Goal: Task Accomplishment & Management: Manage account settings

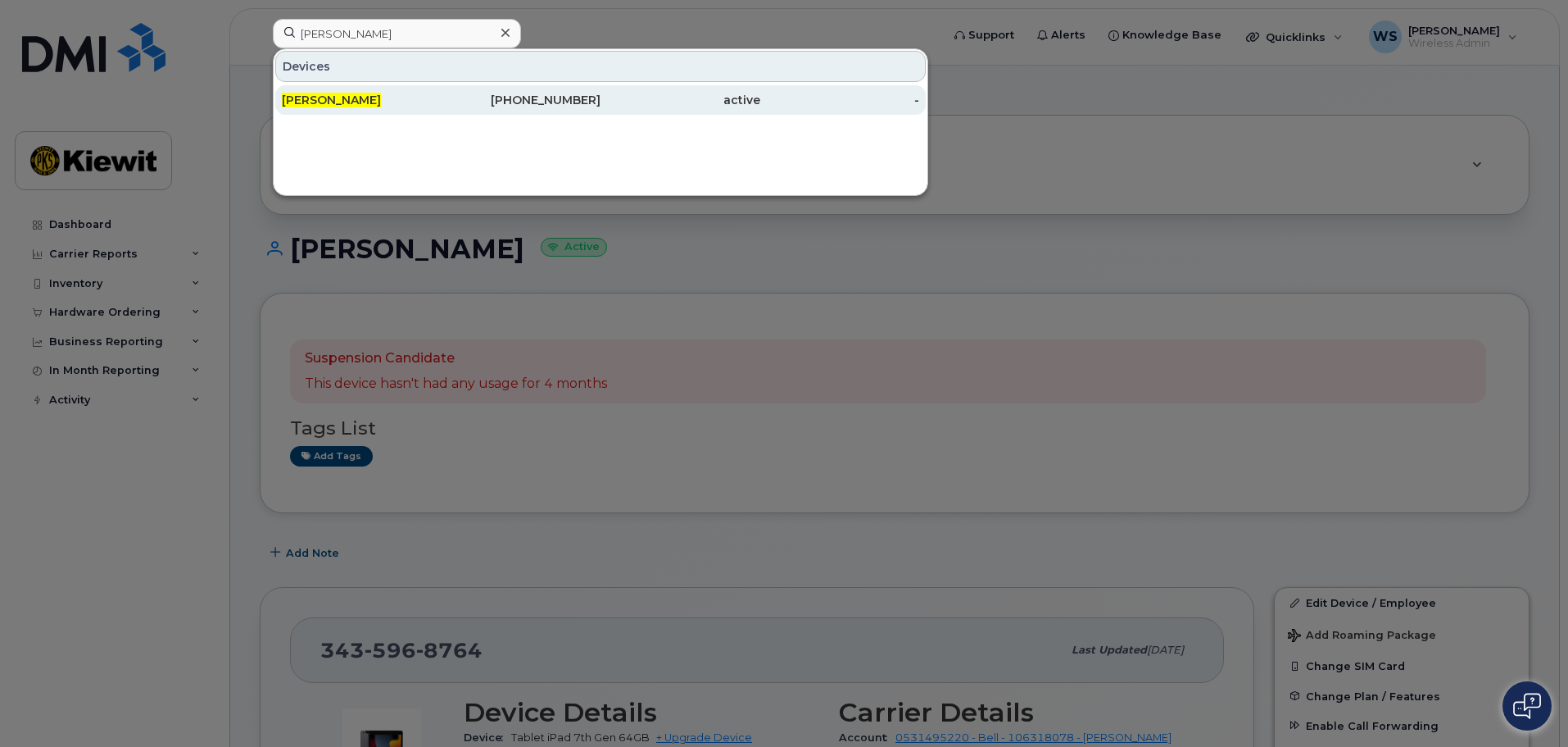
type input "Maharsh Patel"
click at [415, 104] on div "Maharsh Patel" at bounding box center [361, 100] width 160 height 16
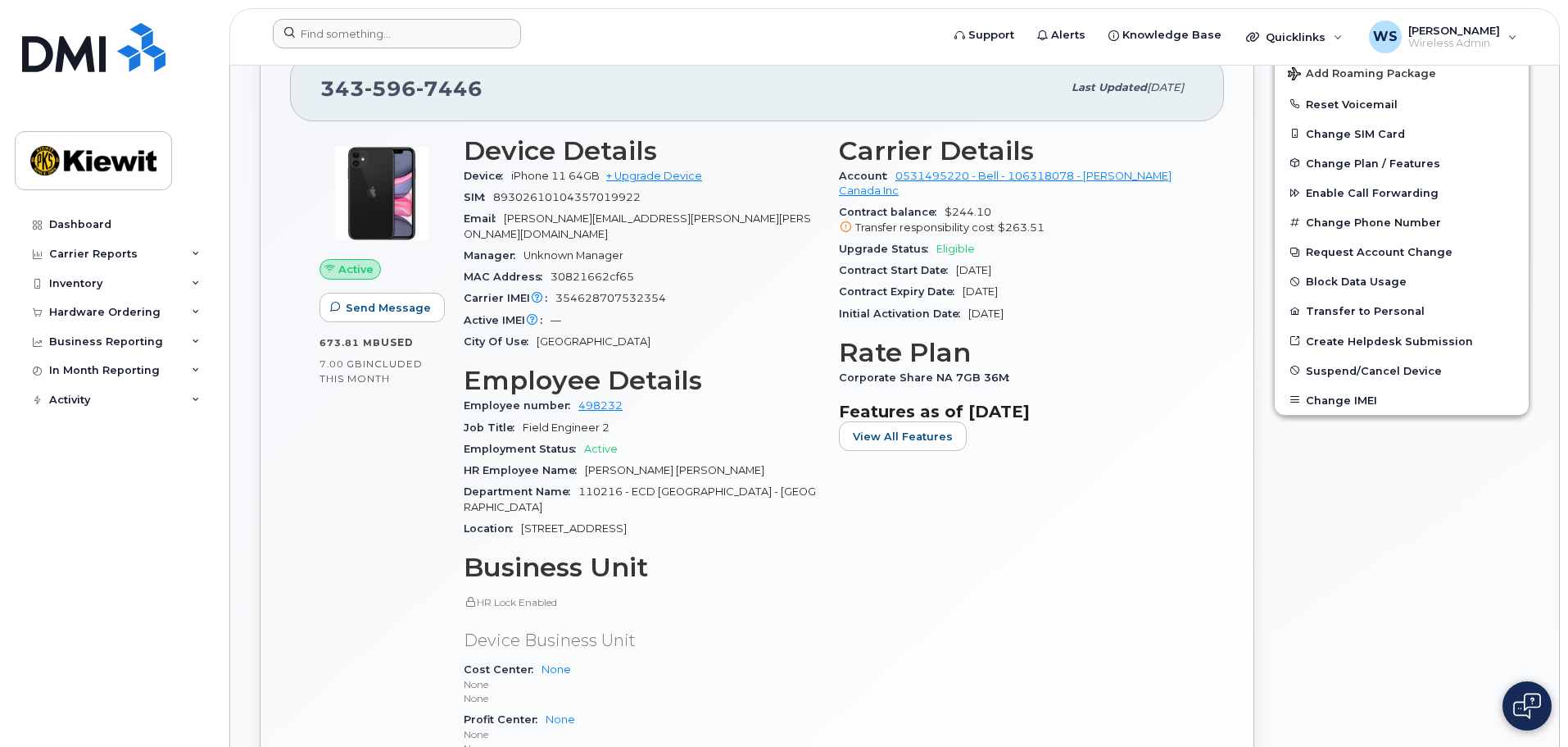
scroll to position [492, 0]
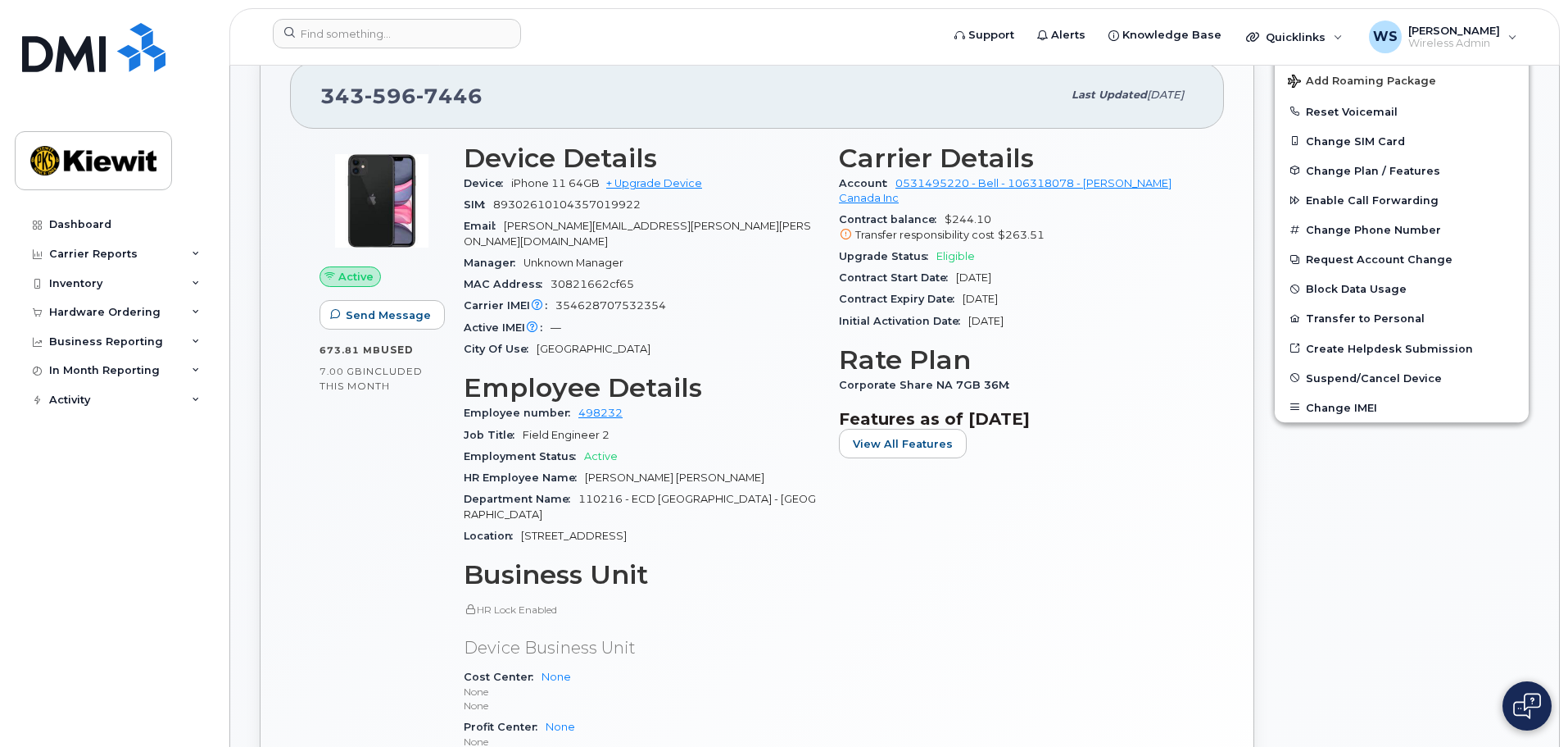
click at [885, 608] on div "Carrier Details Account 0531495220 - Bell - 106318078 - Kiewit Canada Inc Contr…" at bounding box center [1016, 486] width 376 height 705
click at [352, 28] on input at bounding box center [397, 34] width 249 height 29
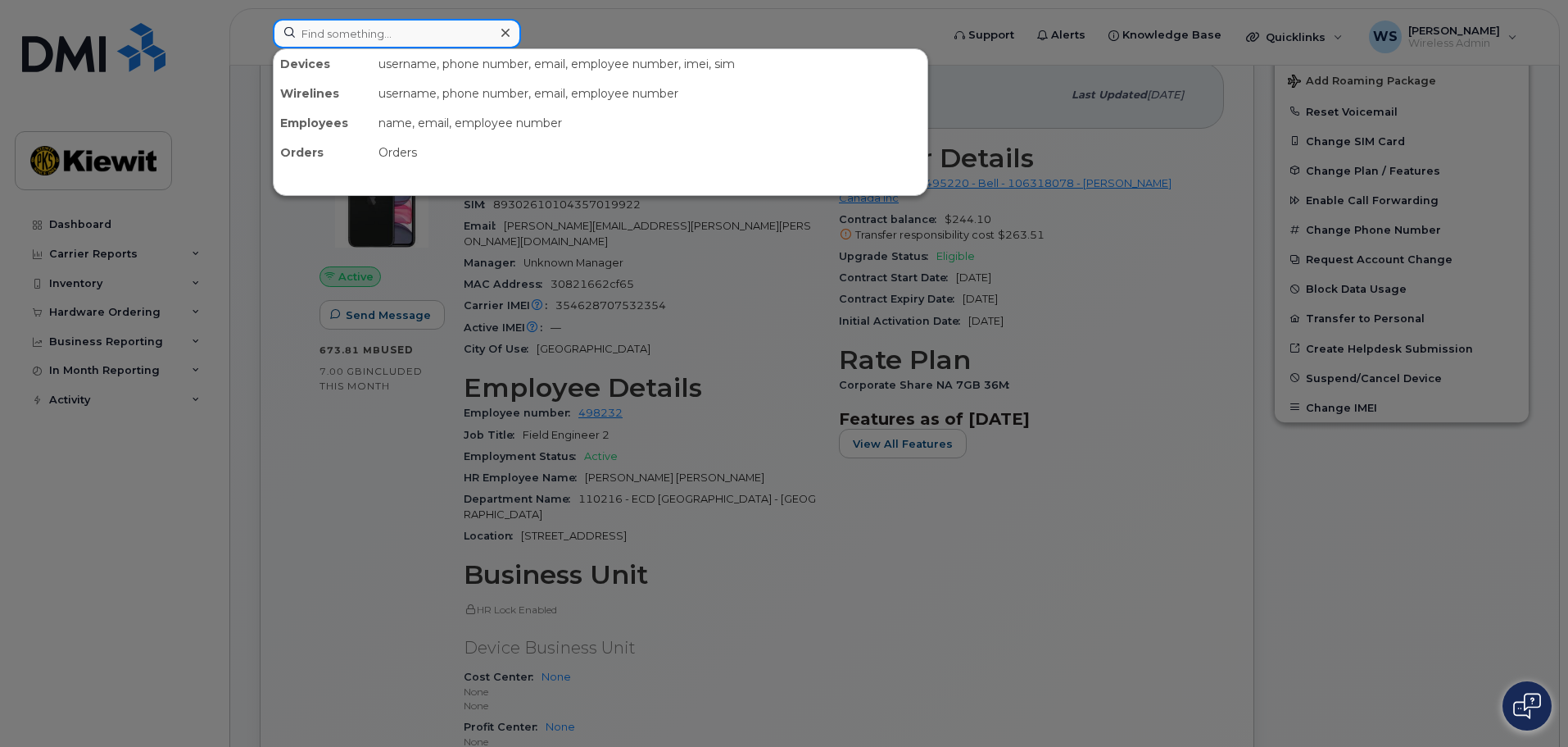
paste input "89302610104315734430"
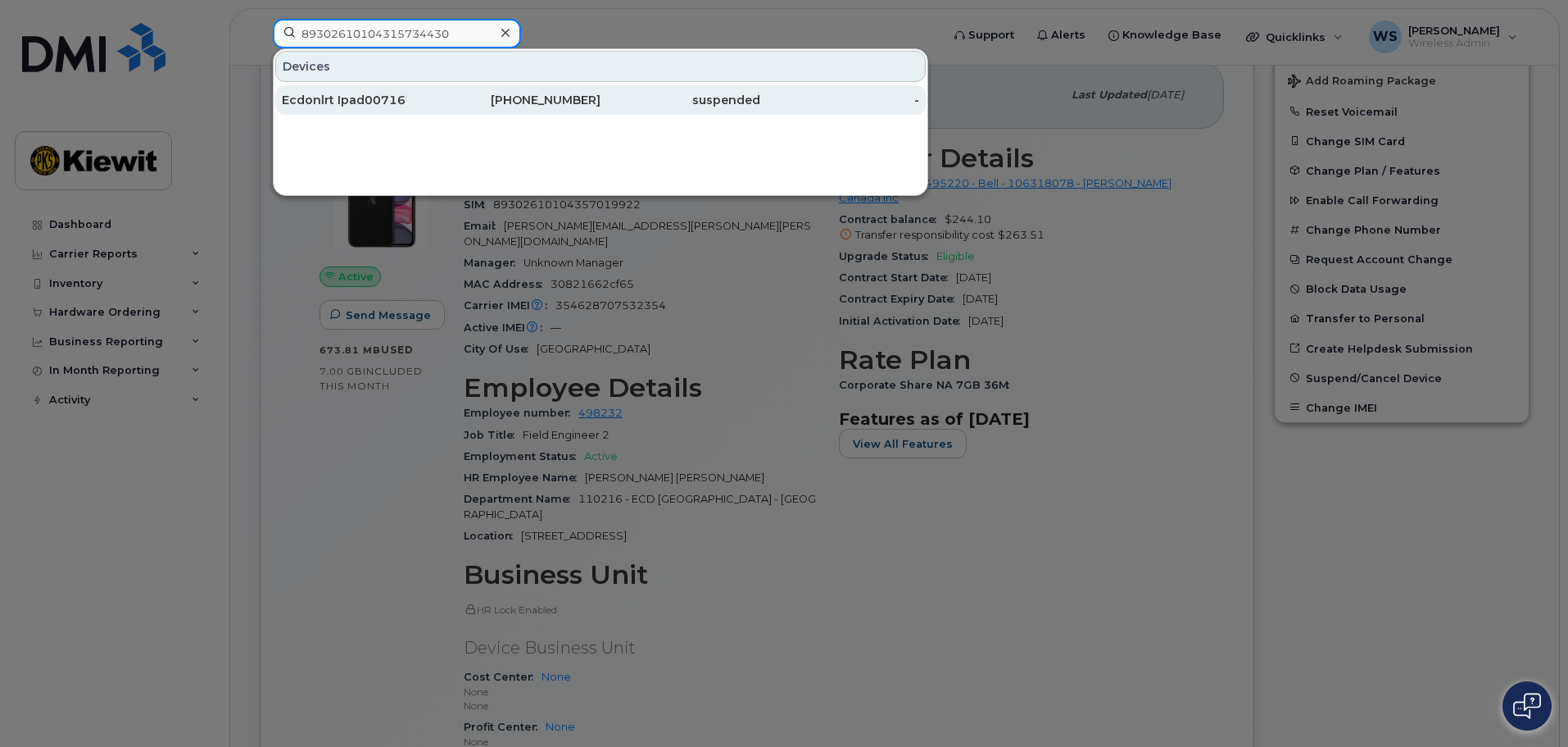
type input "89302610104315734430"
click at [383, 99] on div "Ecdonlrt Ipad00716" at bounding box center [361, 100] width 160 height 16
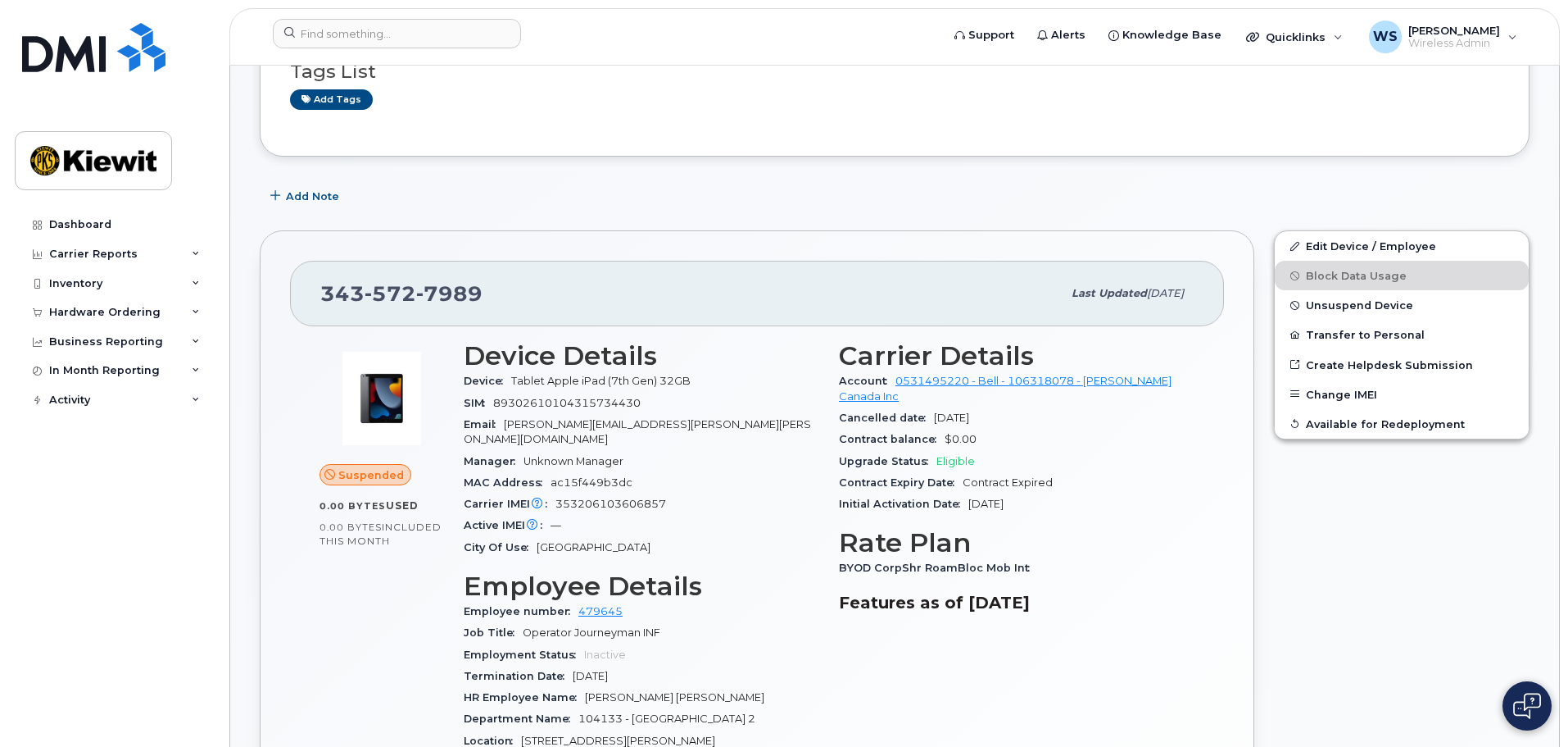
scroll to position [410, 0]
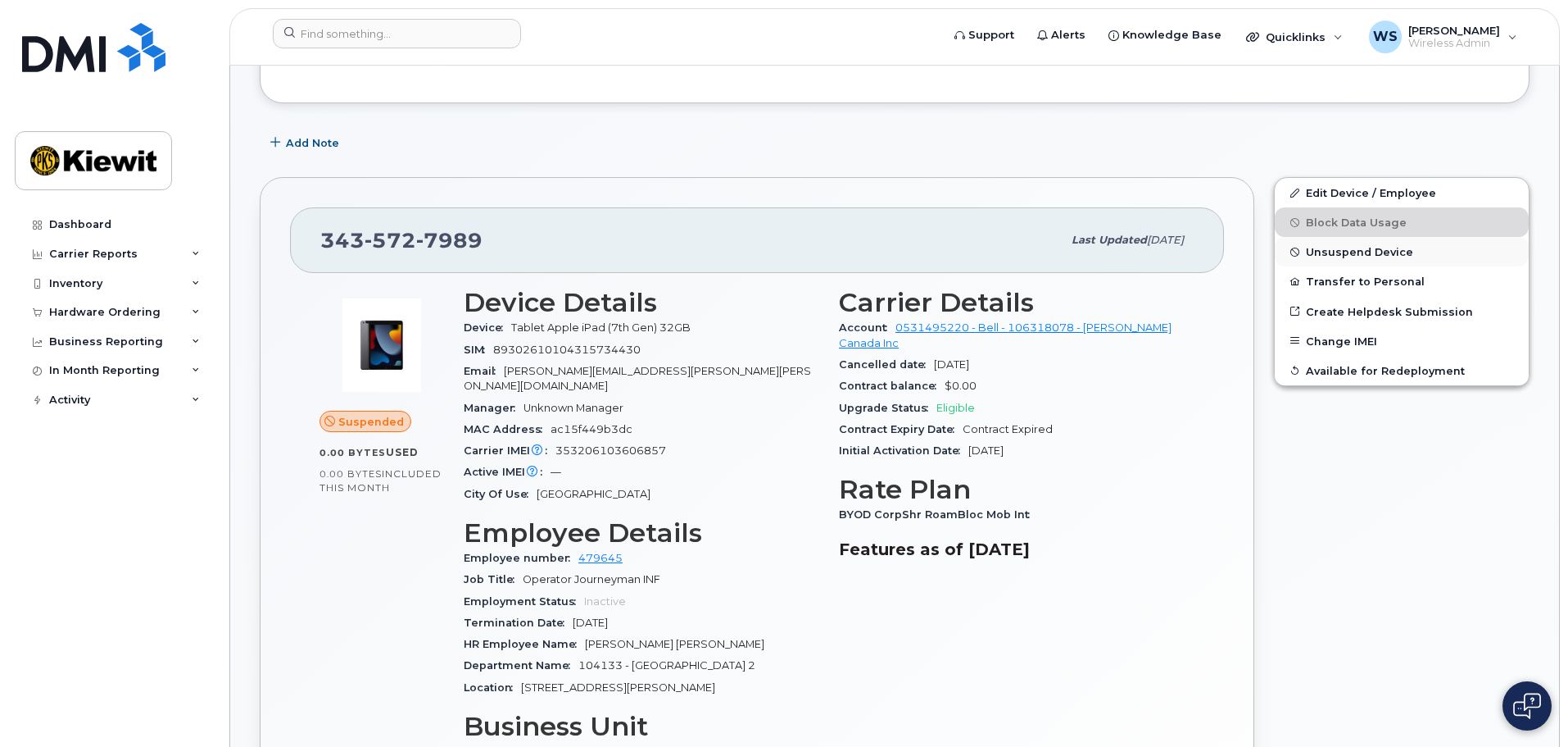
click at [1331, 253] on span "Unsuspend Device" at bounding box center [1359, 251] width 107 height 12
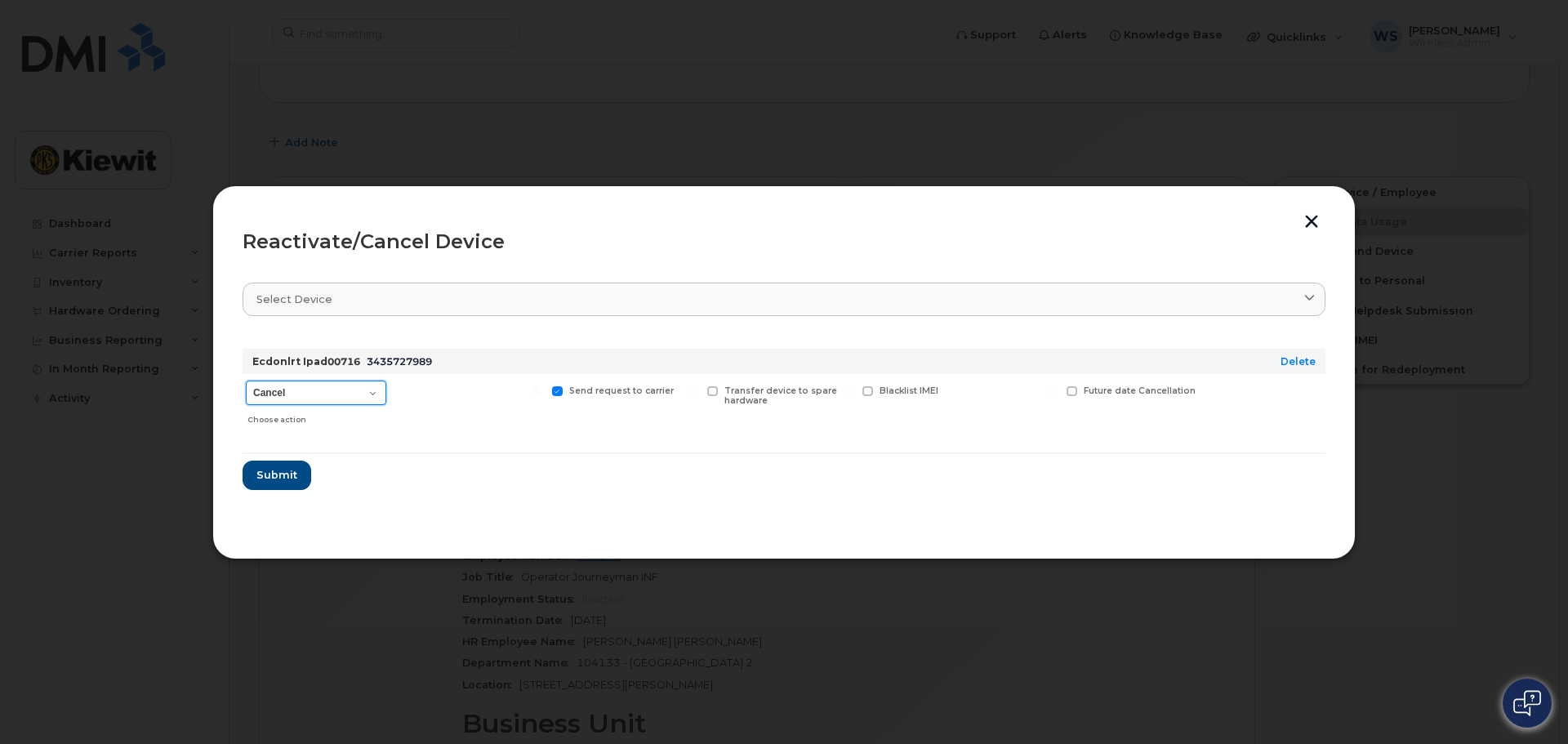
click at [346, 395] on select "Cancel Suspend - Extend Suspension Reactivate" at bounding box center [316, 392] width 140 height 25
select select "[object Object]"
click at [246, 381] on select "Cancel Suspend - Extend Suspension Reactivate" at bounding box center [316, 392] width 140 height 25
click at [277, 478] on span "Submit" at bounding box center [276, 474] width 41 height 15
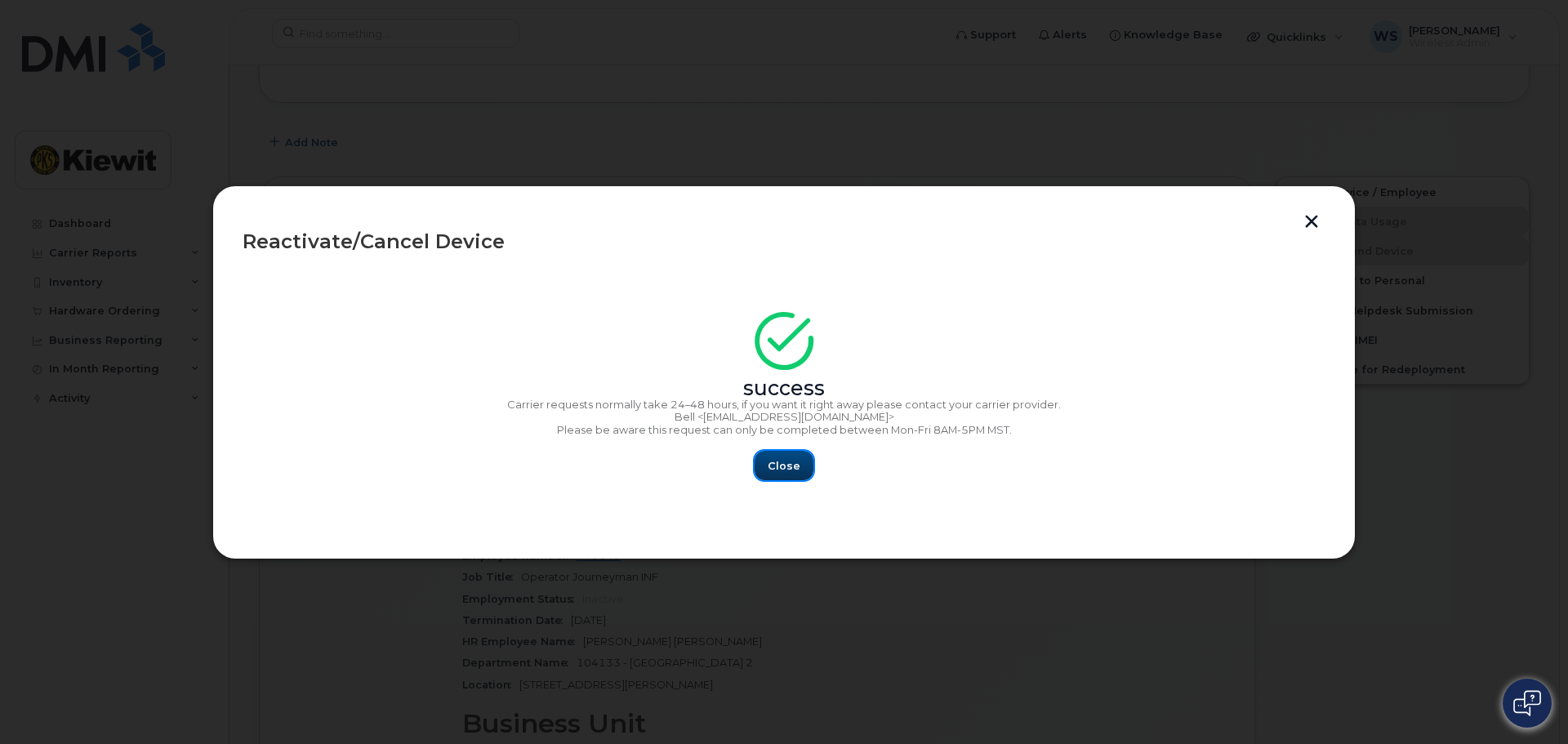
click at [779, 464] on span "Close" at bounding box center [784, 465] width 33 height 15
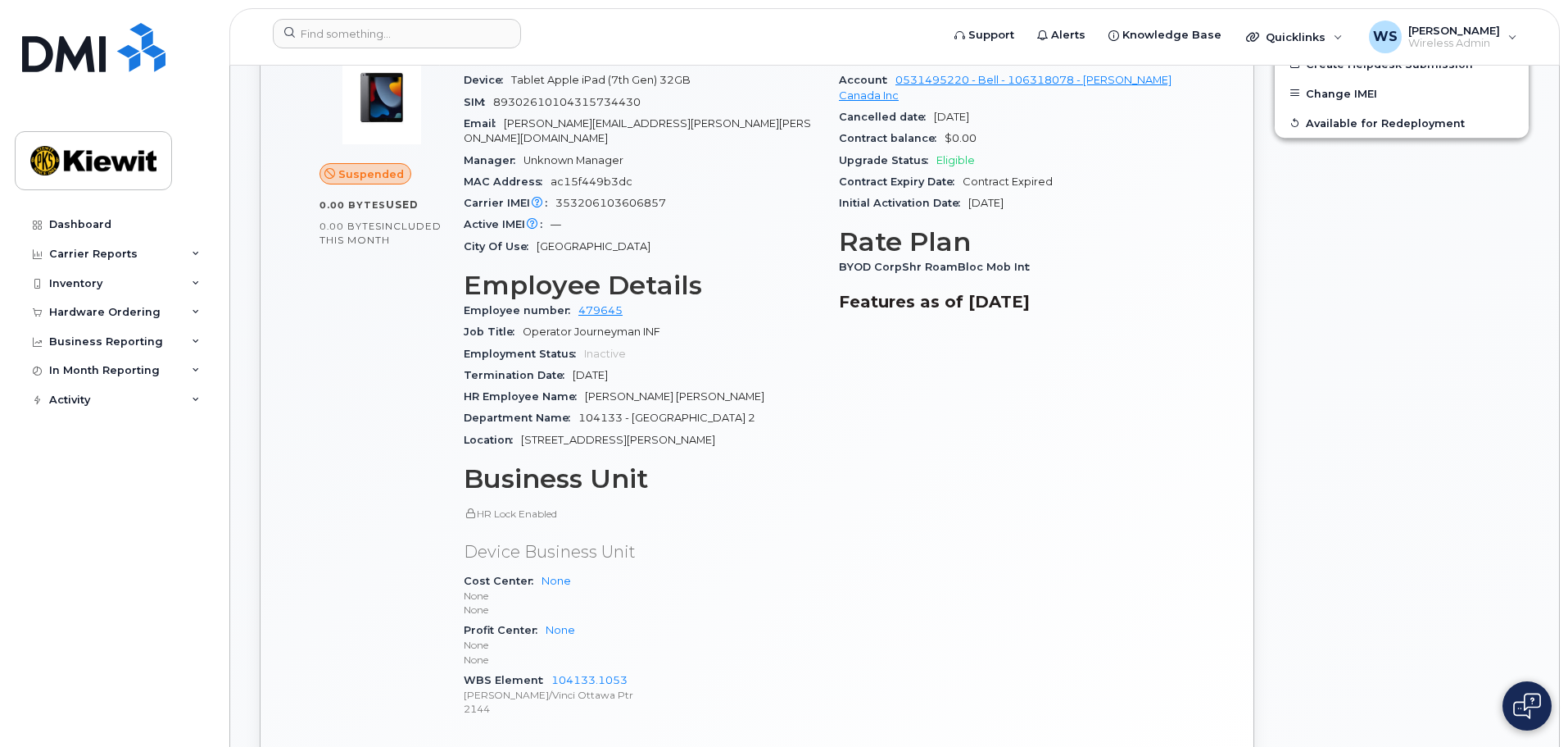
scroll to position [328, 0]
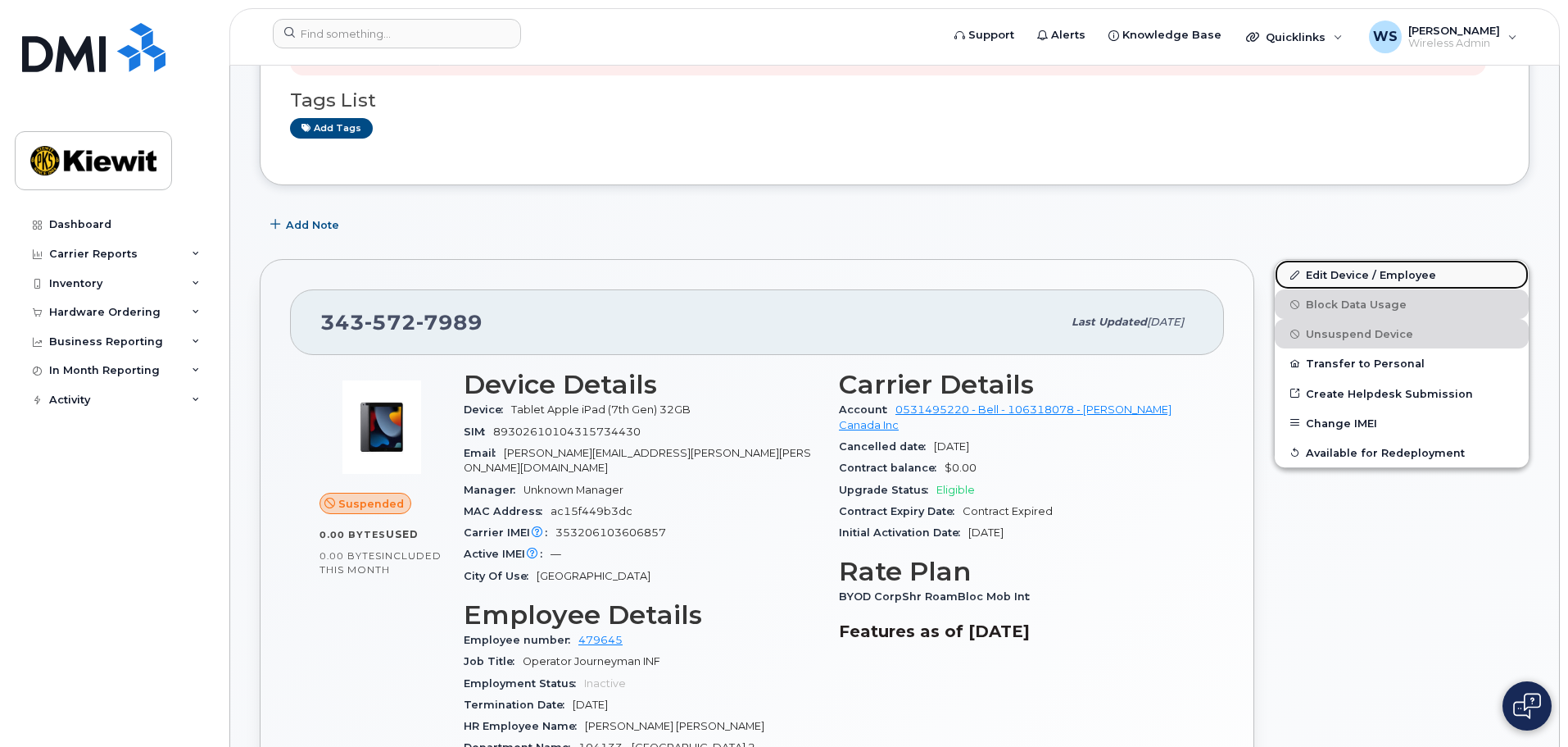
click at [1361, 272] on link "Edit Device / Employee" at bounding box center [1402, 274] width 254 height 29
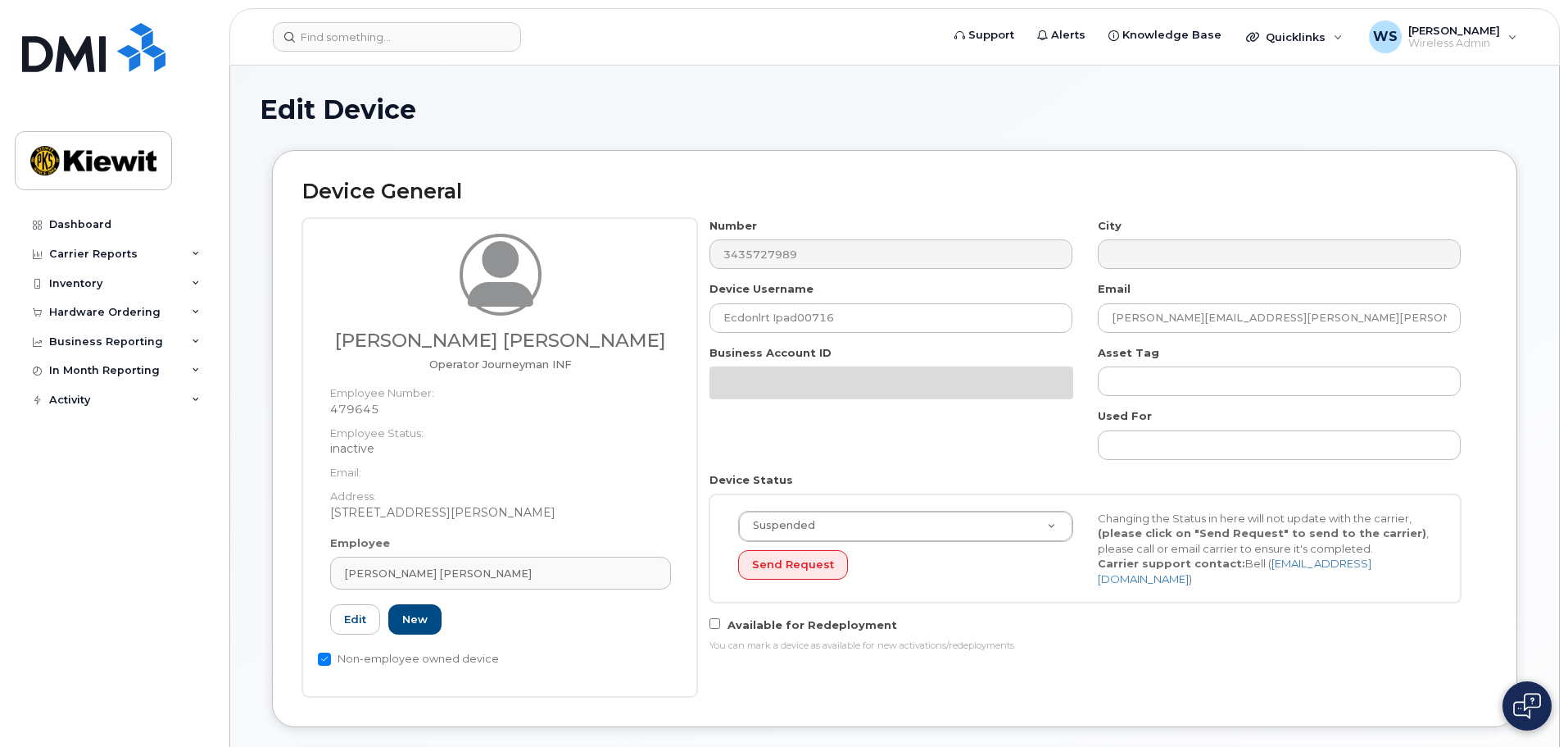
select select "14059"
click at [518, 560] on link "[PERSON_NAME] [PERSON_NAME]" at bounding box center [500, 573] width 341 height 33
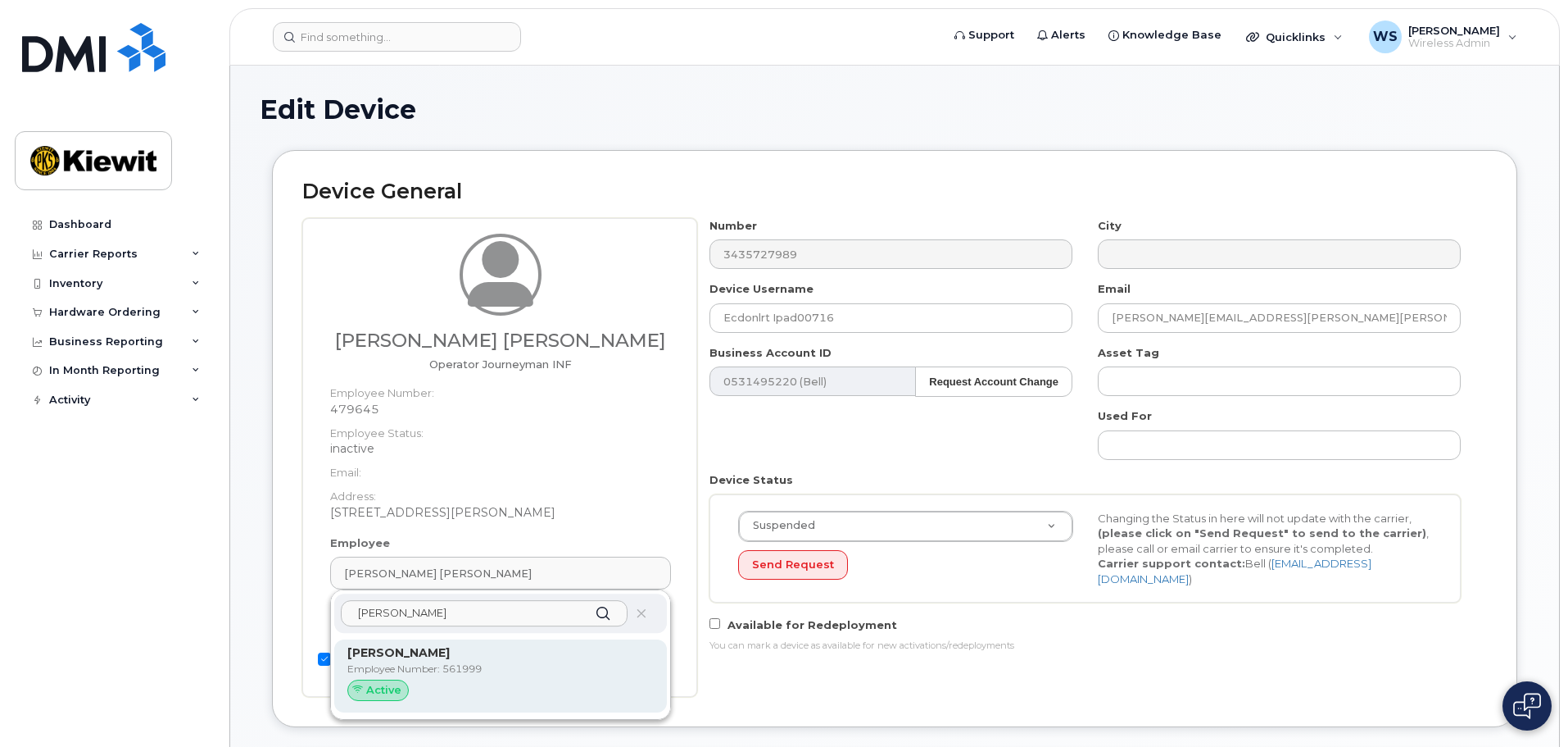
type input "lyttle"
click at [467, 659] on p "Kimberly Lyttle" at bounding box center [500, 653] width 306 height 17
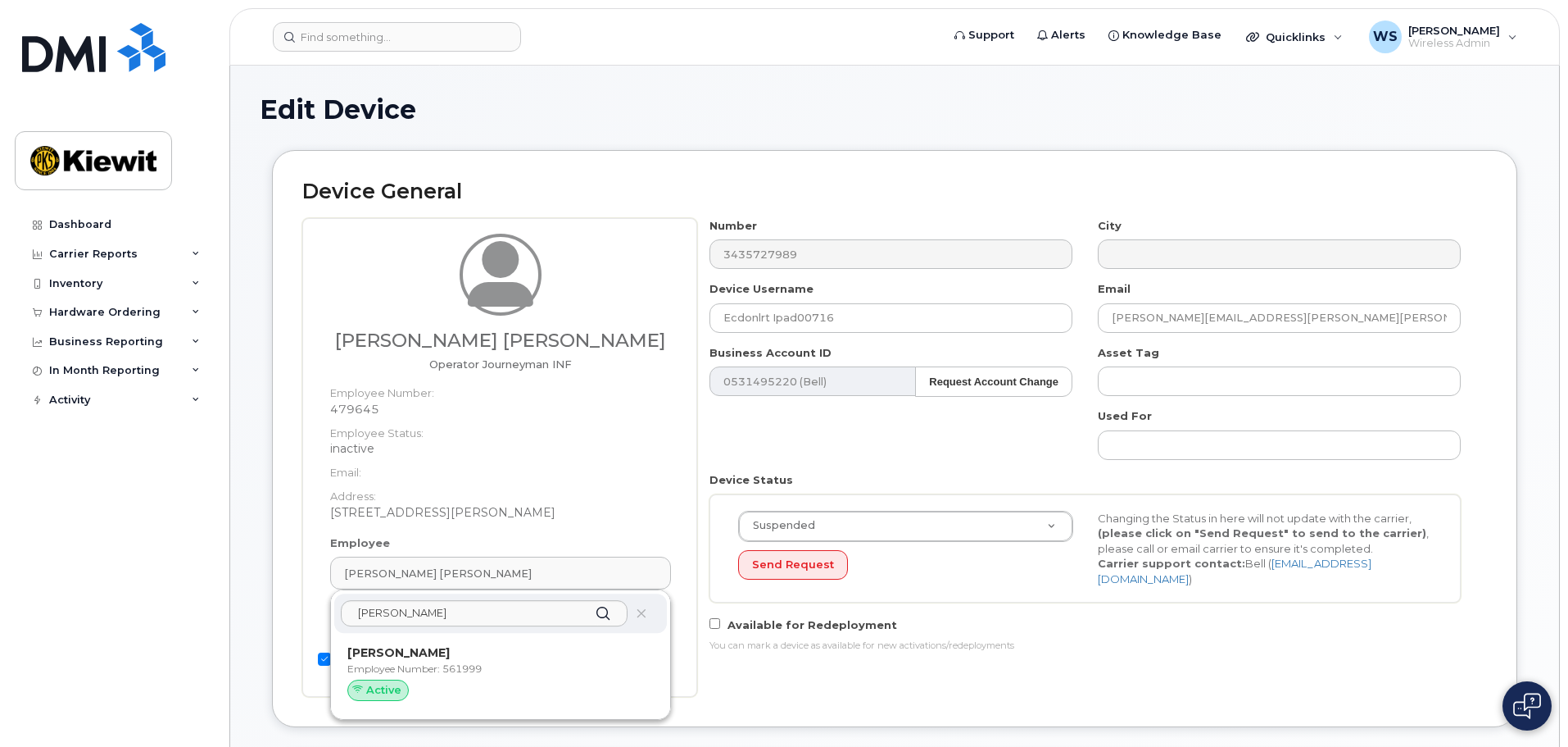
type input "561999"
type input "Kimberly Lyttle"
type input "kimberly.lyttle@kiewit.com"
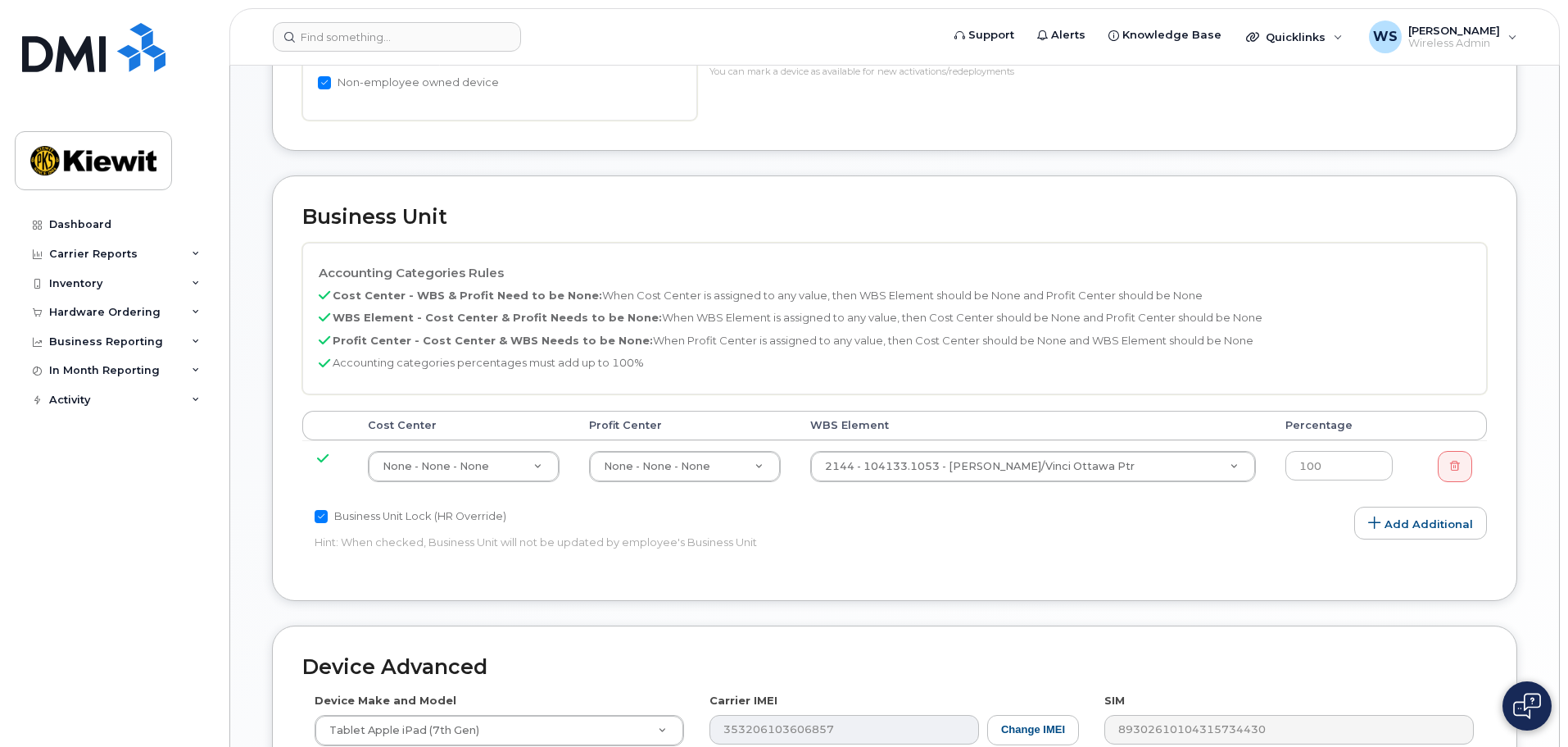
scroll to position [924, 0]
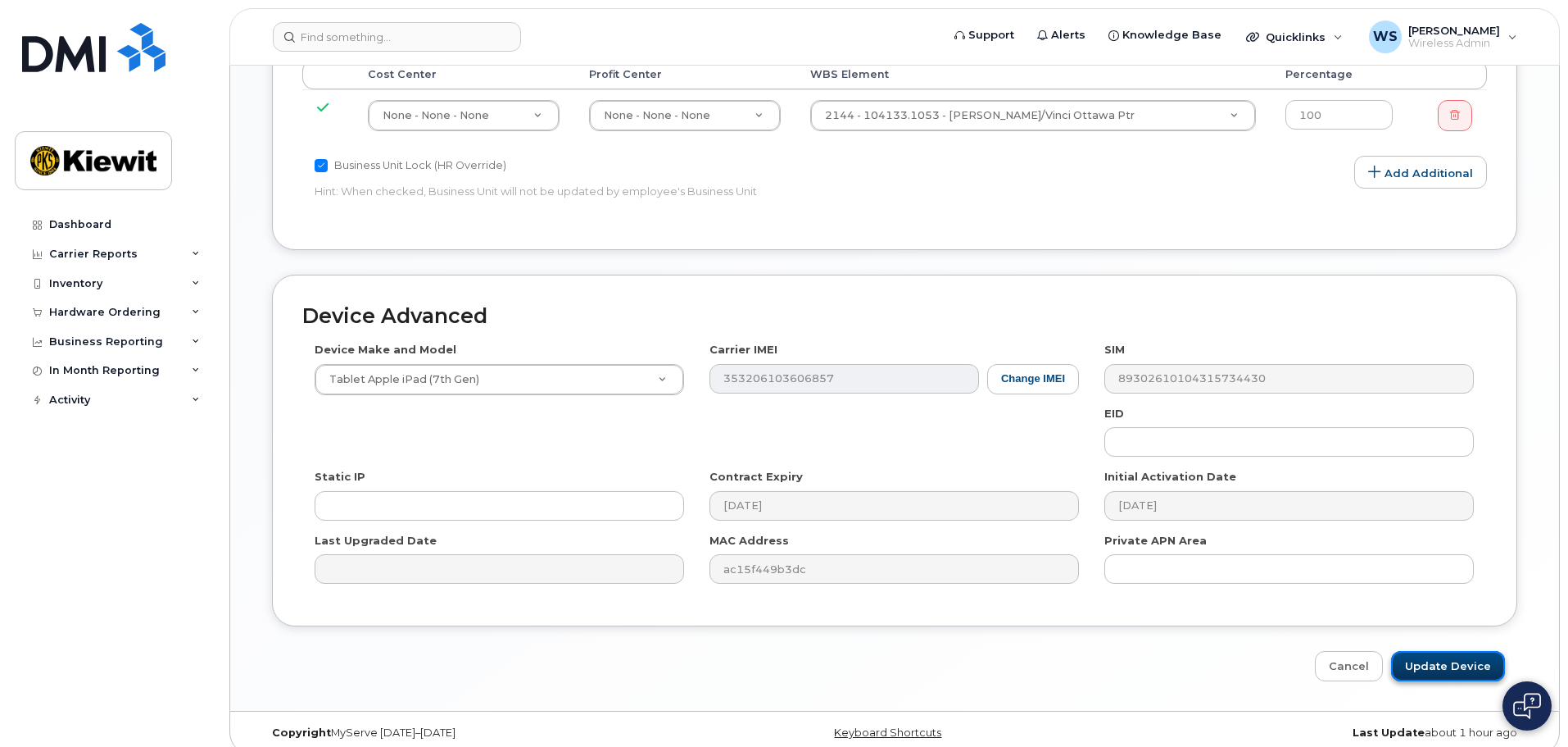
click at [1478, 652] on input "Update Device" at bounding box center [1448, 666] width 114 height 30
type input "Saving..."
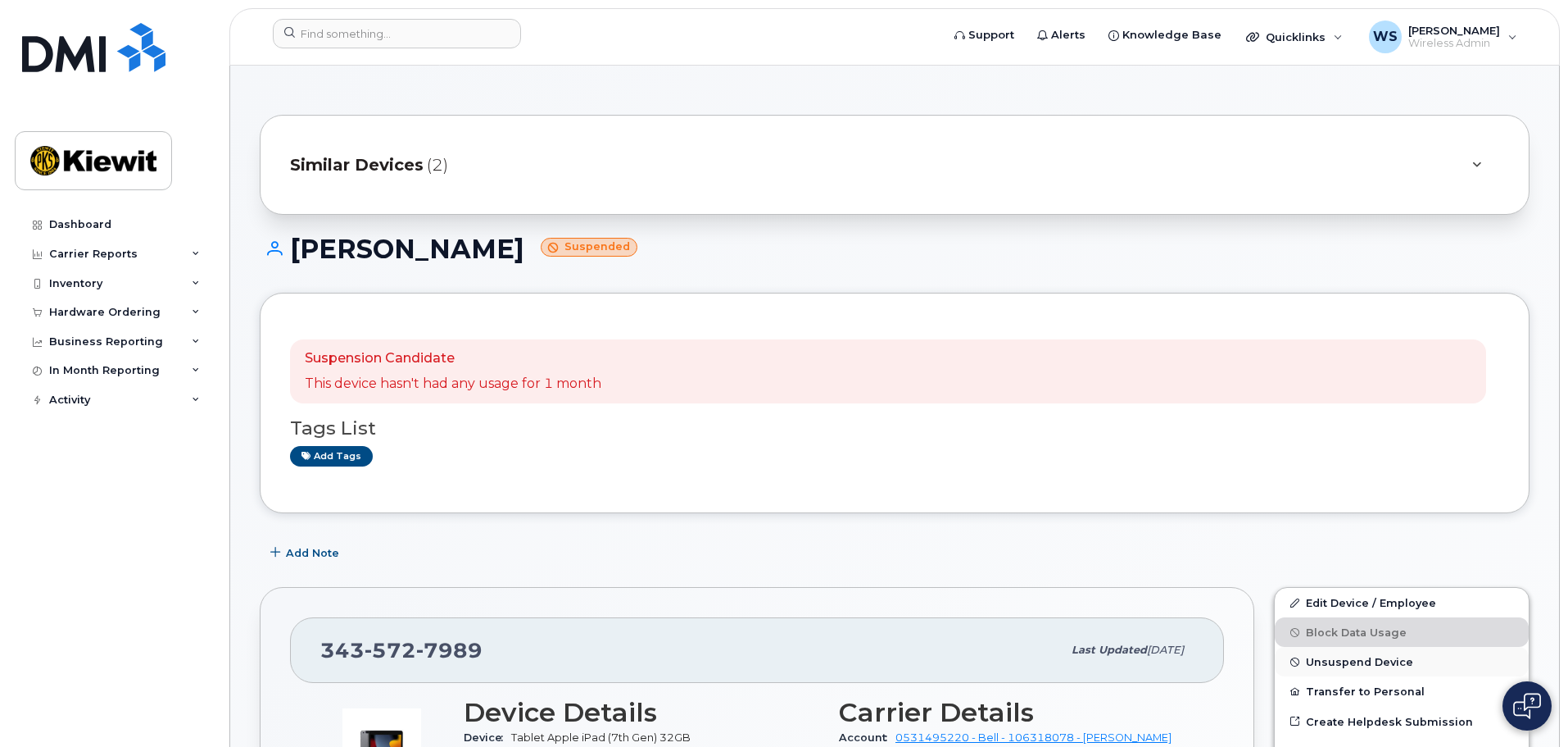
click at [1365, 667] on span "Unsuspend Device" at bounding box center [1359, 661] width 107 height 12
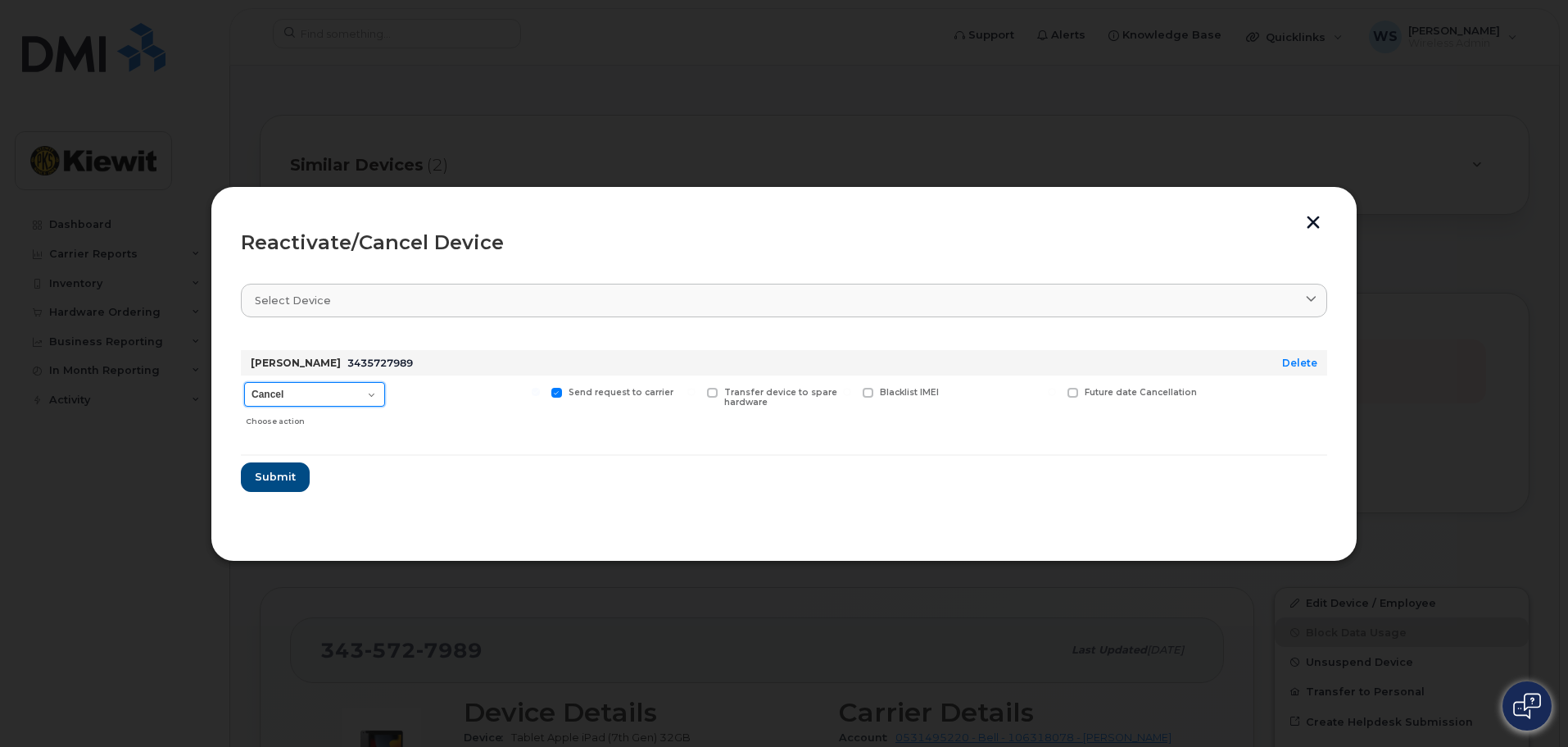
drag, startPoint x: 372, startPoint y: 384, endPoint x: 364, endPoint y: 396, distance: 14.4
click at [371, 385] on select "Cancel Suspend - Extend Suspension Reactivate" at bounding box center [314, 394] width 141 height 25
select select "[object Object]"
click at [244, 382] on select "Cancel Suspend - Extend Suspension Reactivate" at bounding box center [314, 394] width 141 height 25
click at [282, 479] on span "Submit" at bounding box center [274, 476] width 41 height 16
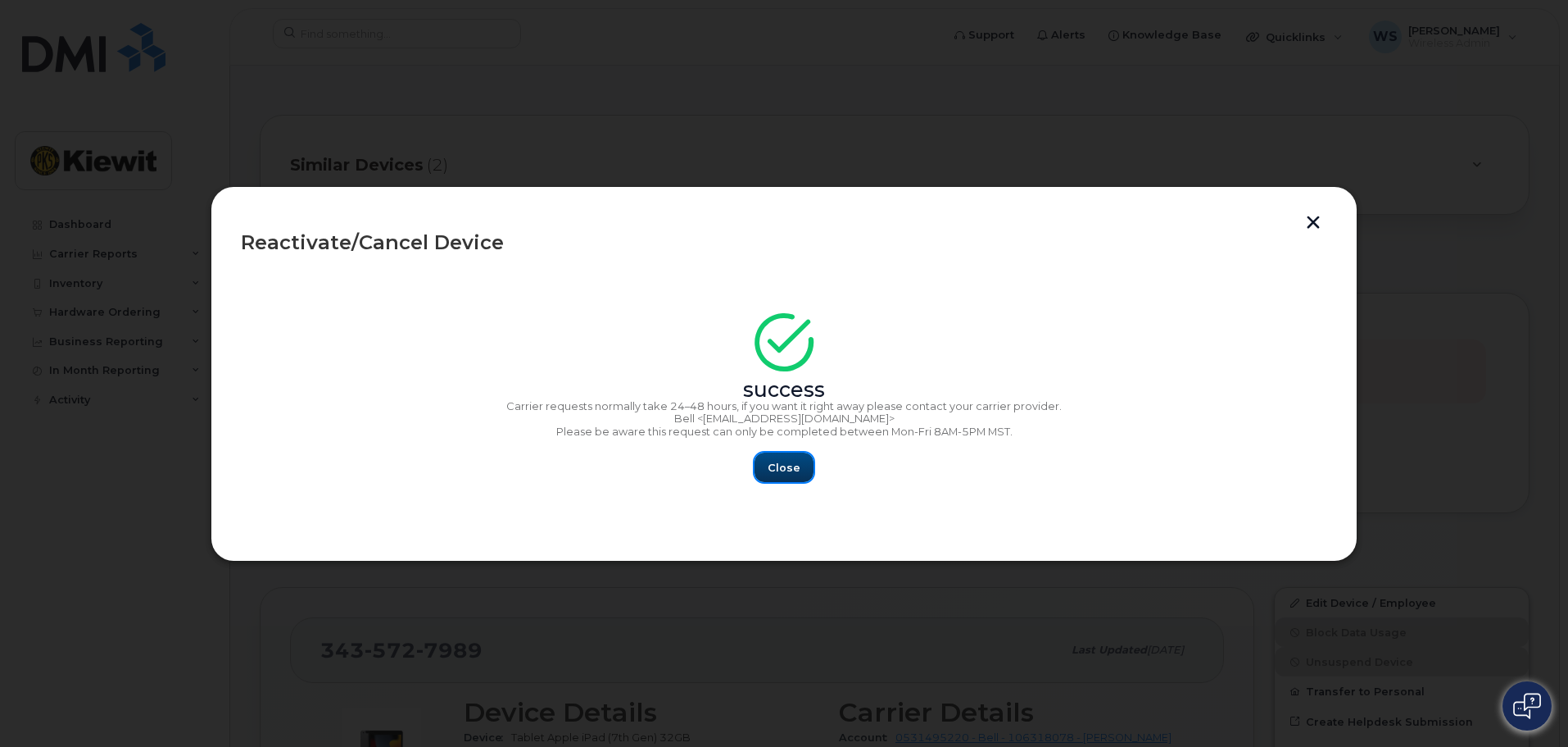
click at [793, 476] on button "Close" at bounding box center [784, 467] width 59 height 29
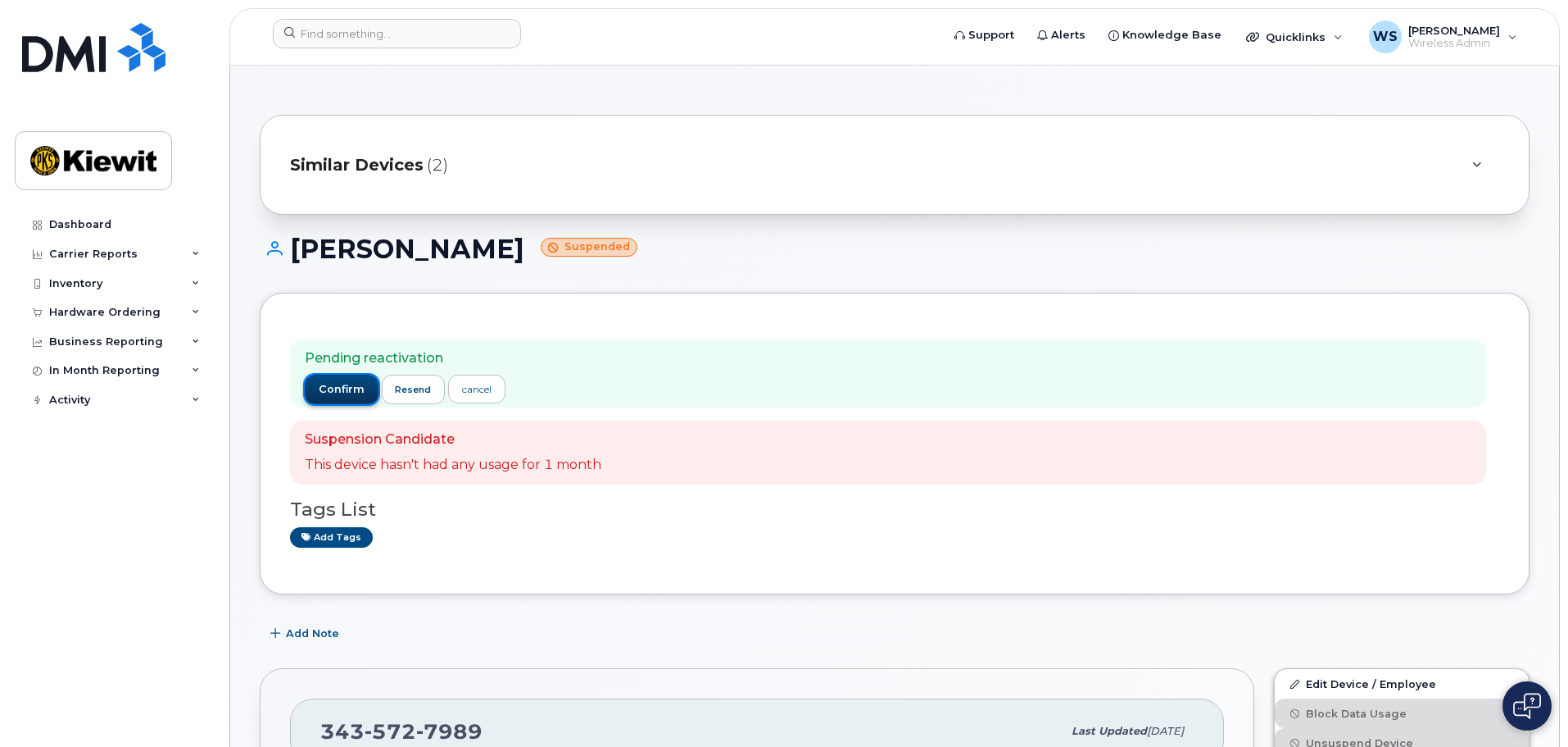
click at [323, 398] on button "confirm" at bounding box center [342, 390] width 74 height 29
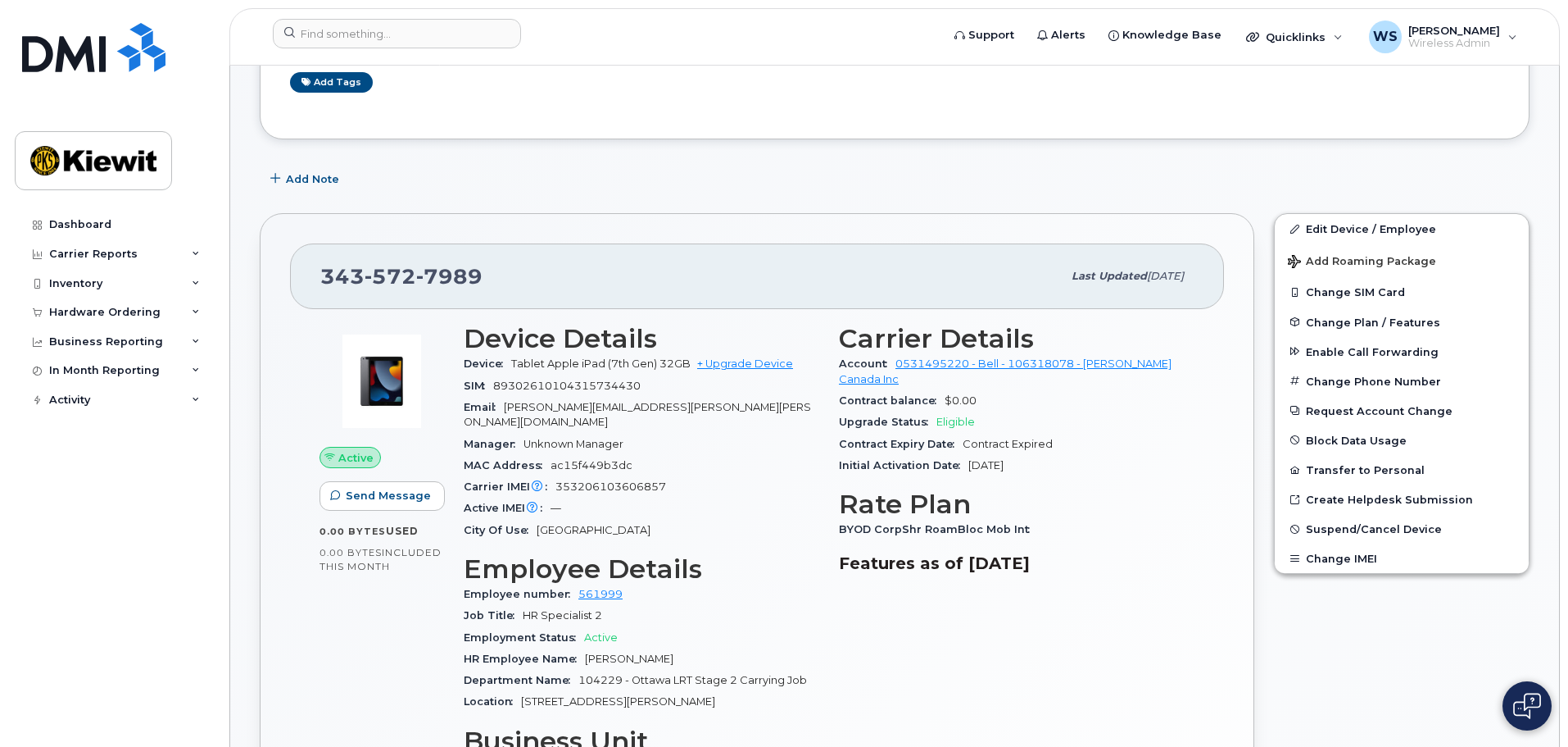
scroll to position [410, 0]
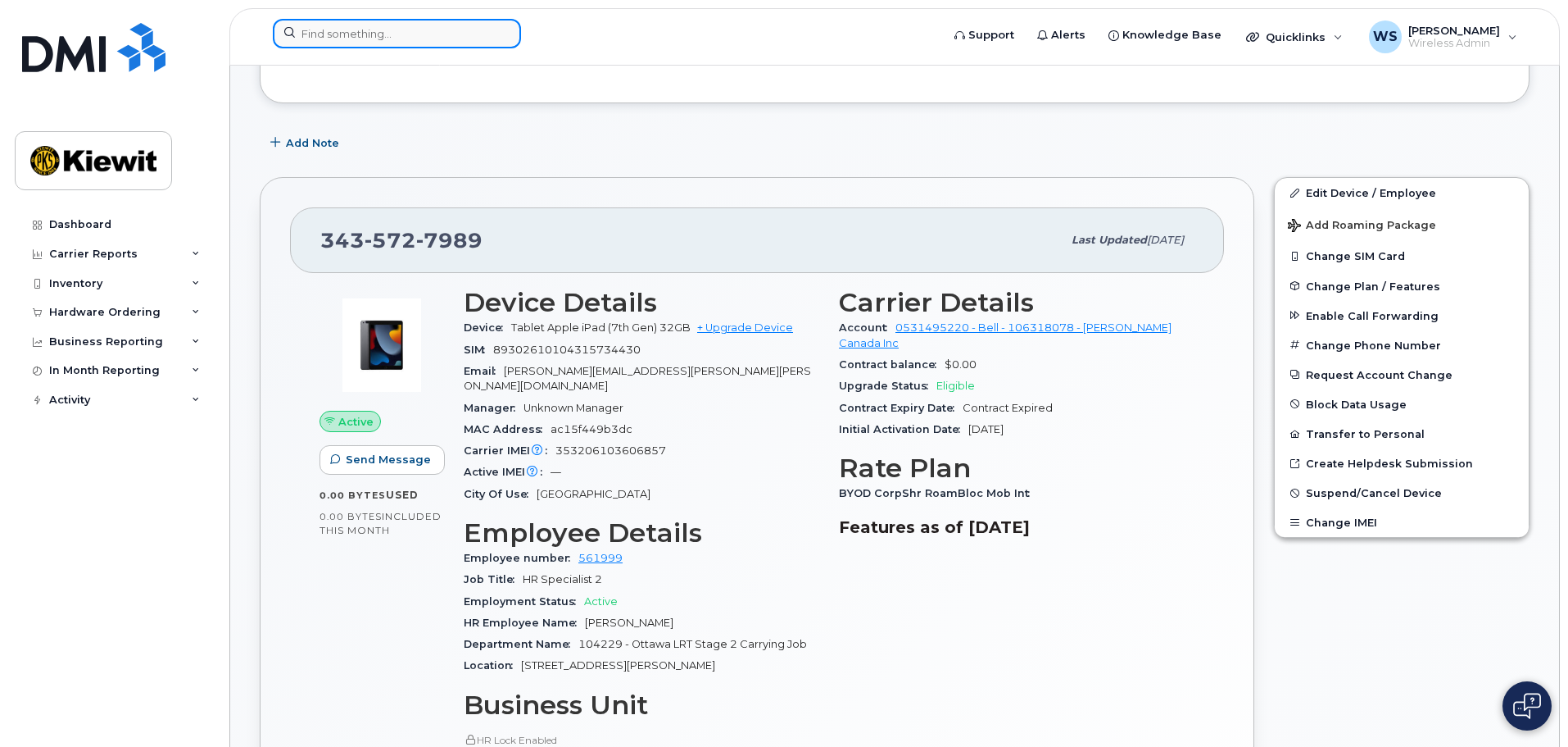
click at [355, 43] on input at bounding box center [397, 34] width 249 height 29
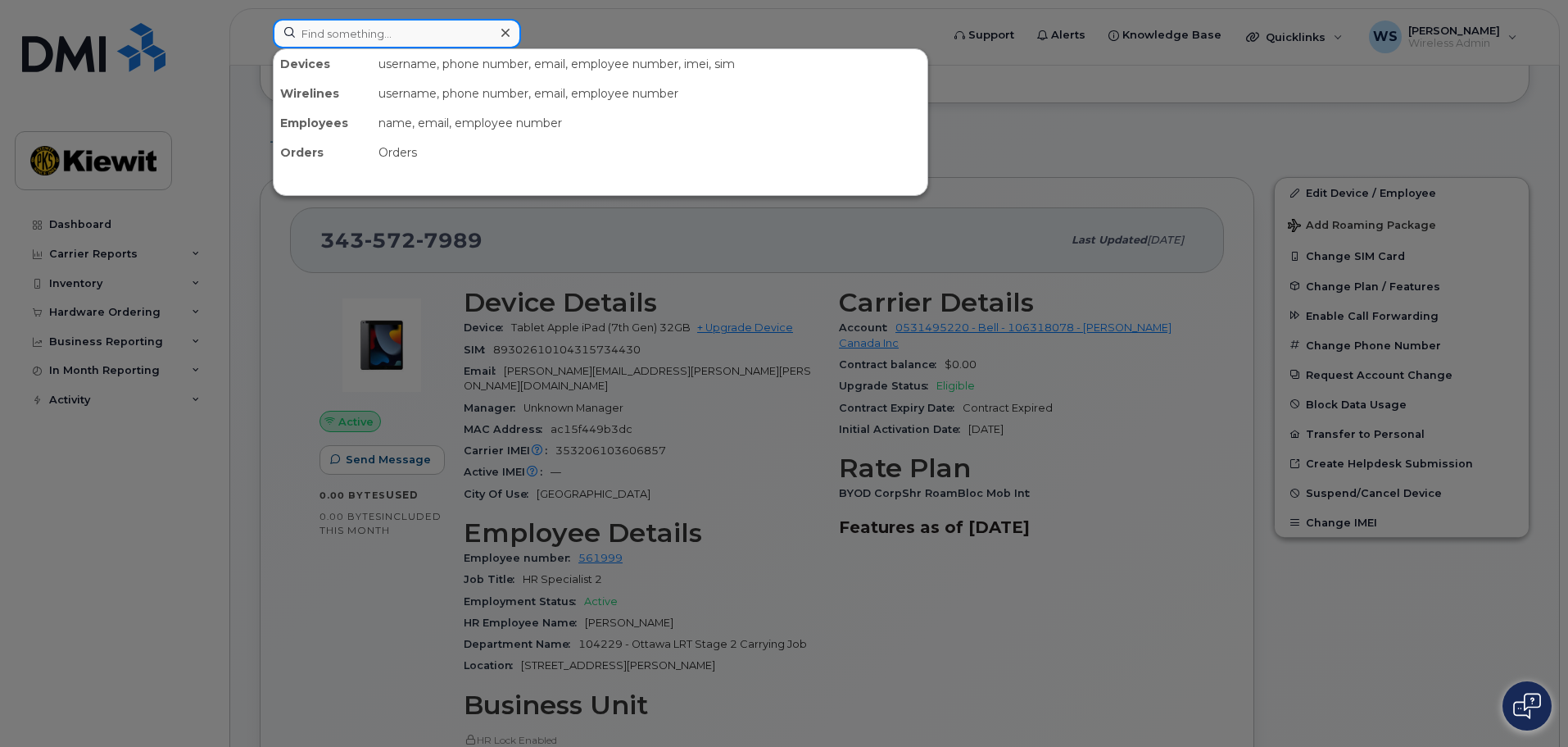
paste input "89302610104369418120"
type input "89302610104369418120"
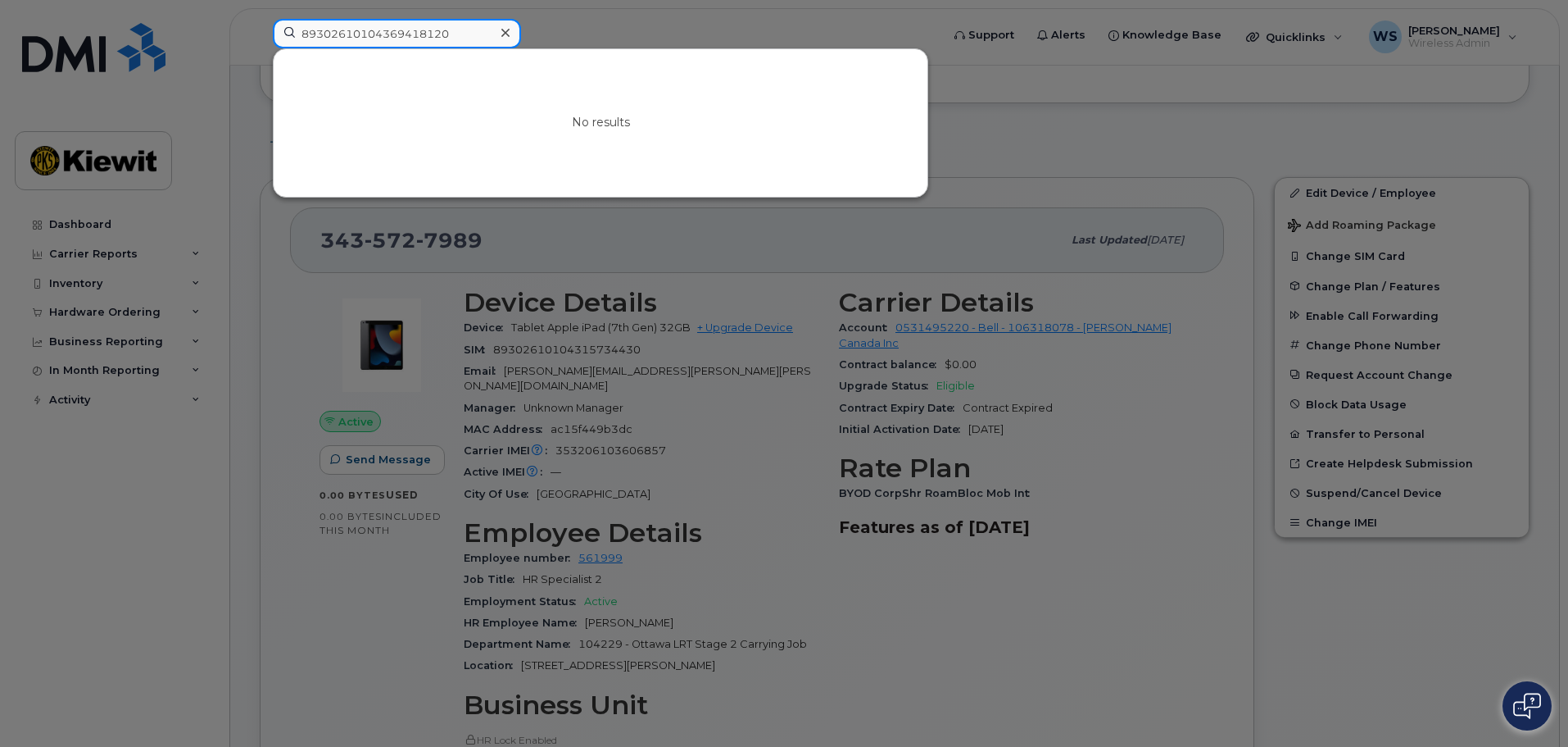
drag, startPoint x: 457, startPoint y: 27, endPoint x: 242, endPoint y: 4, distance: 216.2
click at [260, 25] on div "89302610104369418120 No results" at bounding box center [601, 37] width 683 height 36
click at [884, 581] on div at bounding box center [784, 373] width 1568 height 747
click at [403, 37] on input at bounding box center [397, 34] width 249 height 29
paste input "89302610104369418120"
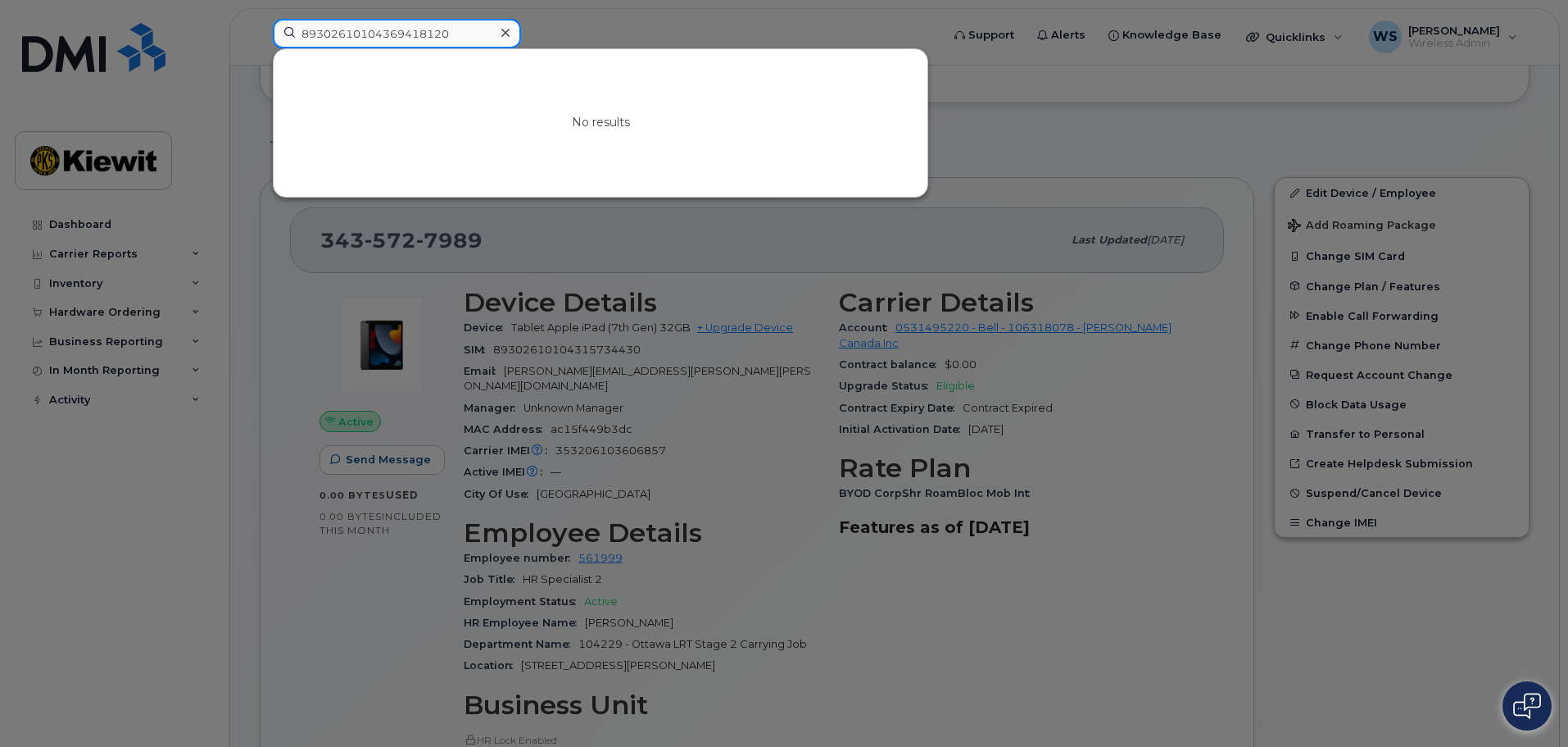
drag, startPoint x: 457, startPoint y: 32, endPoint x: -91, endPoint y: 11, distance: 548.4
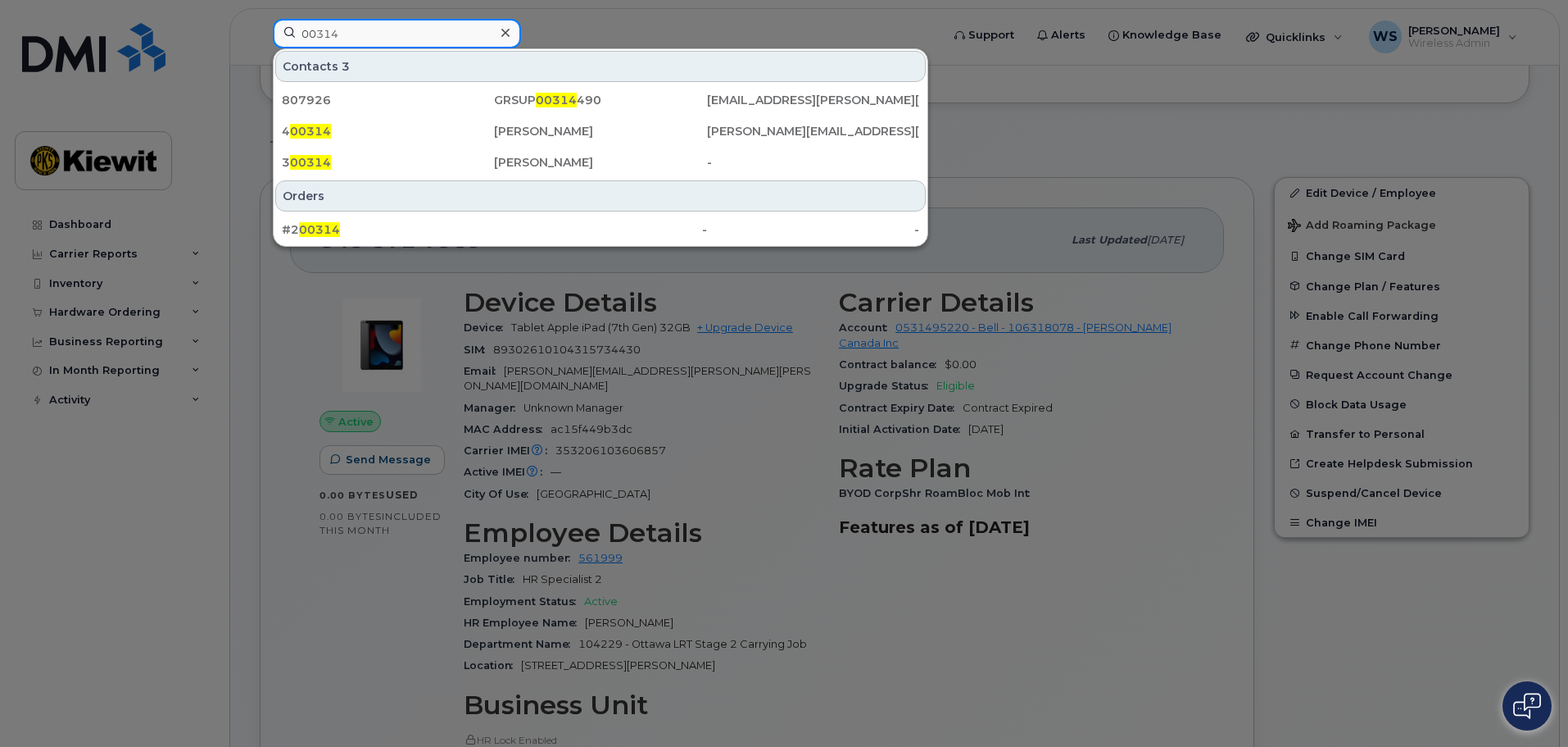
type input "00314"
click at [986, 632] on div at bounding box center [784, 373] width 1568 height 747
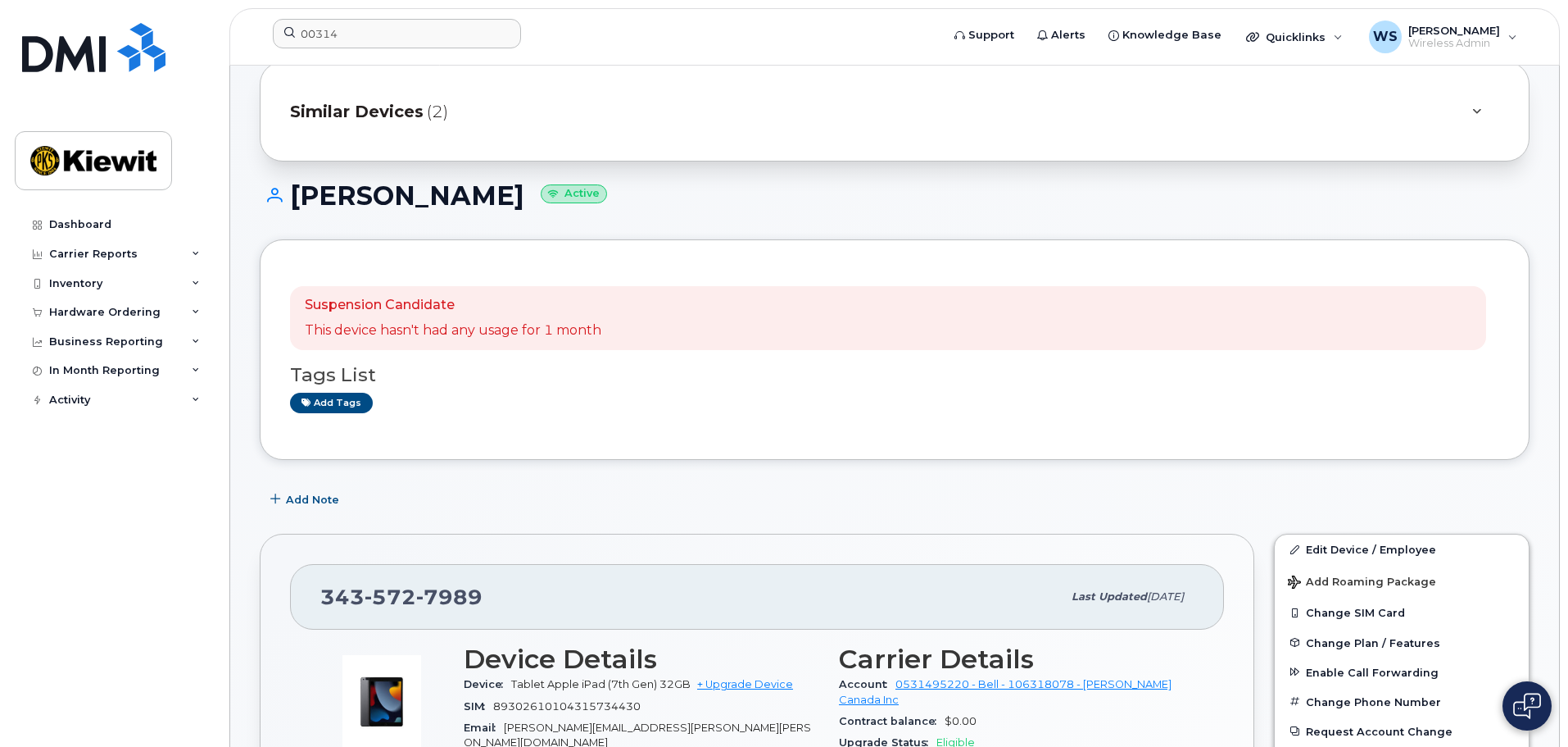
scroll to position [0, 0]
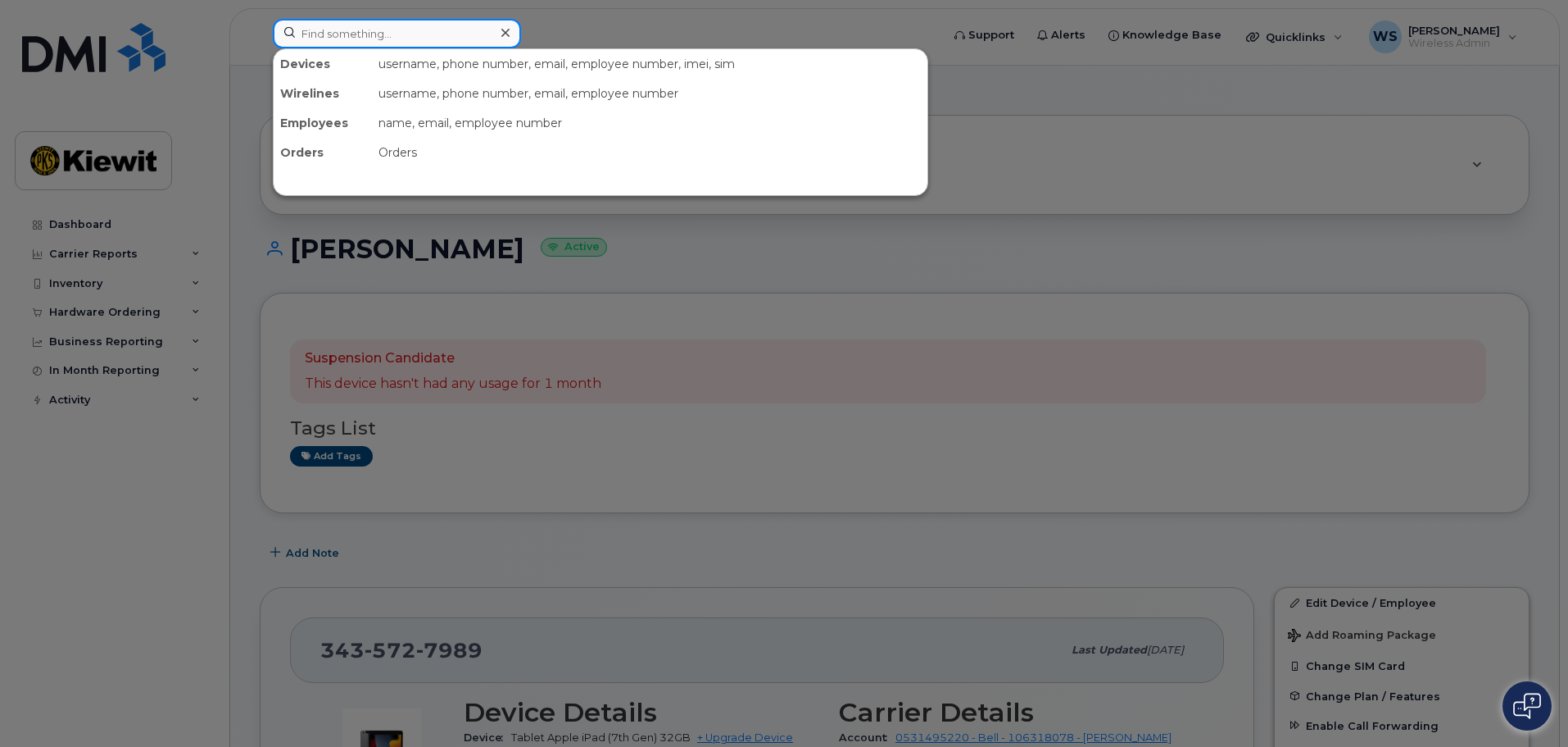
click at [344, 39] on input at bounding box center [397, 34] width 249 height 29
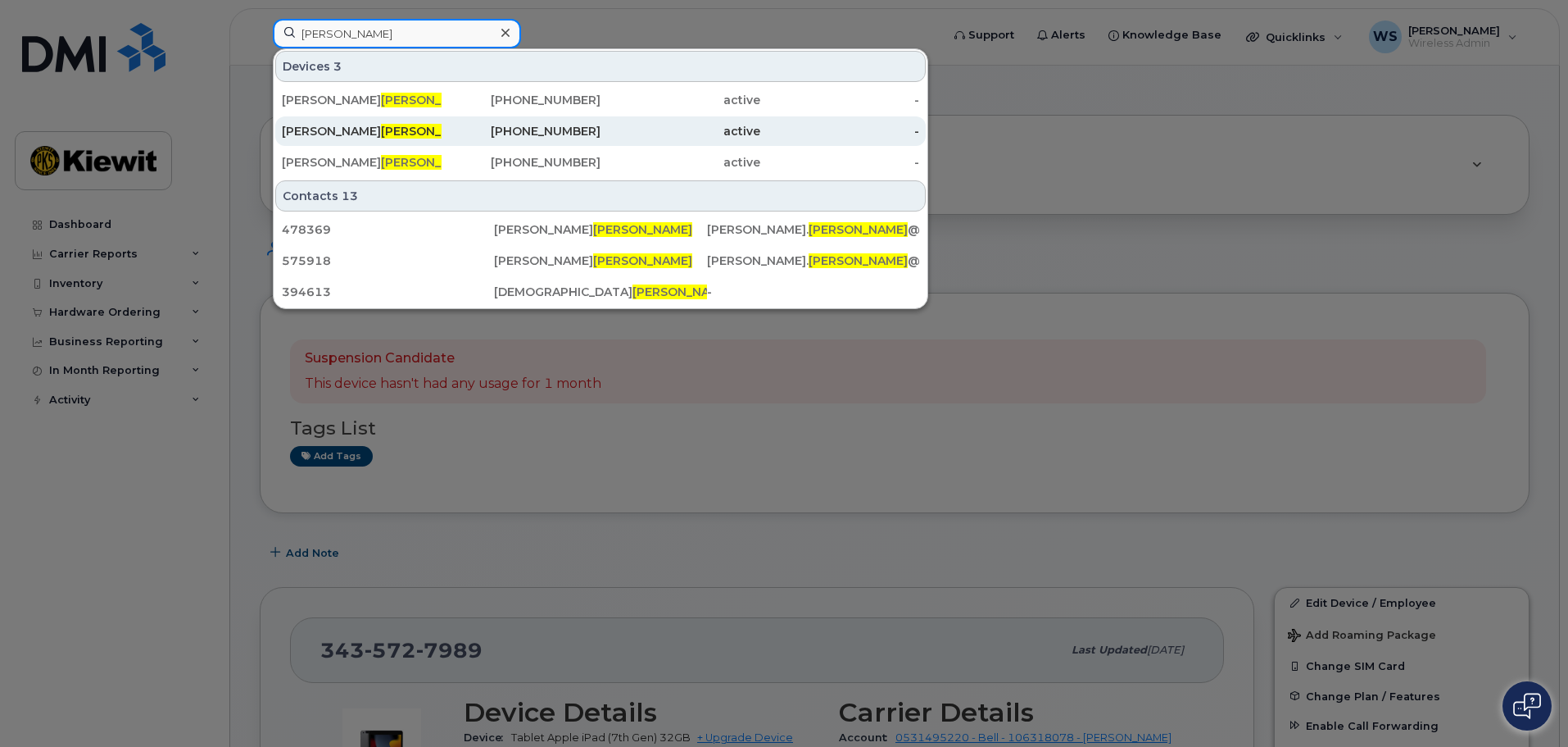
type input "[PERSON_NAME]"
click at [600, 144] on div "[PHONE_NUMBER]" at bounding box center [680, 131] width 160 height 29
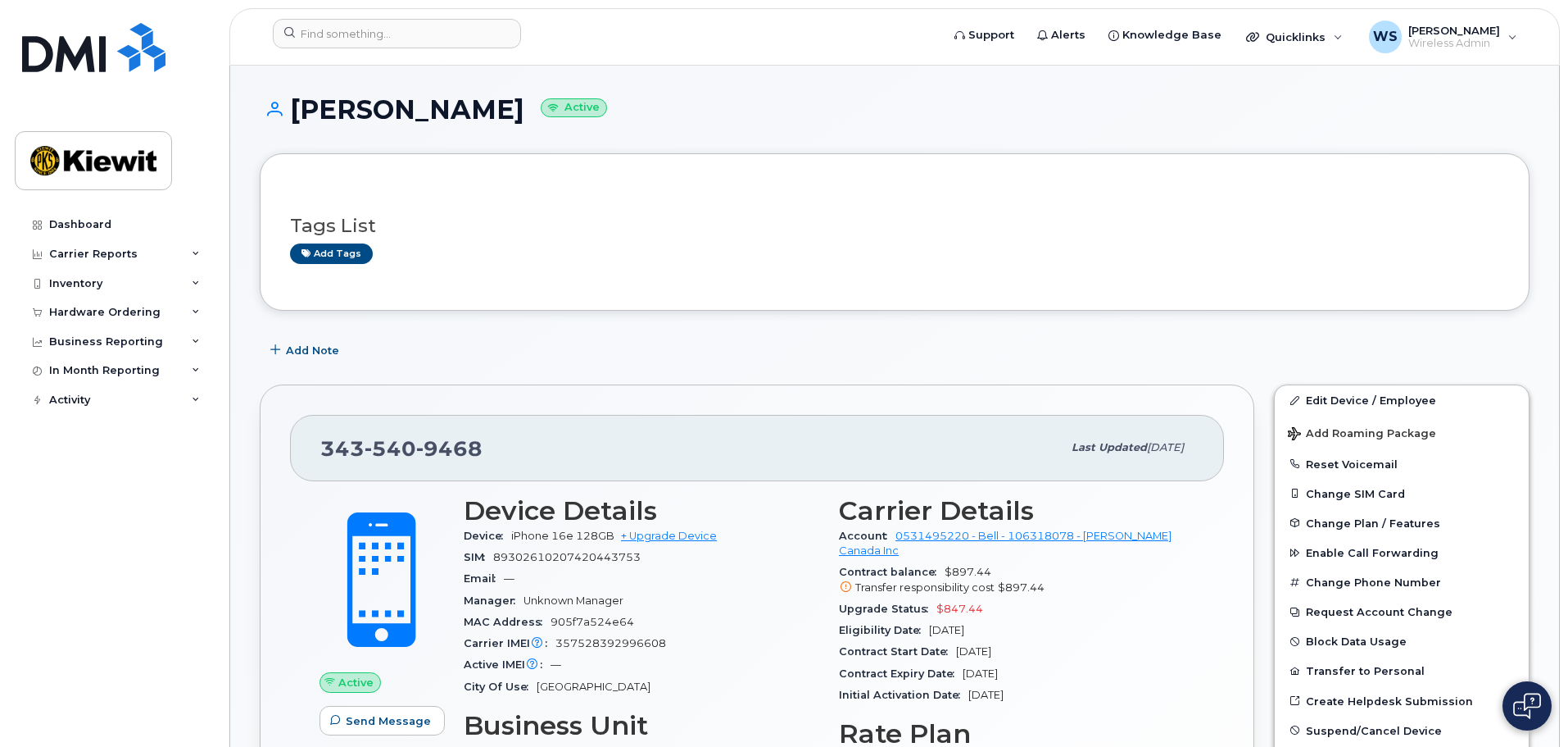
click at [572, 555] on span "89302610207420443753" at bounding box center [567, 557] width 147 height 12
copy span "89302610207420443753"
